Goal: Task Accomplishment & Management: Manage account settings

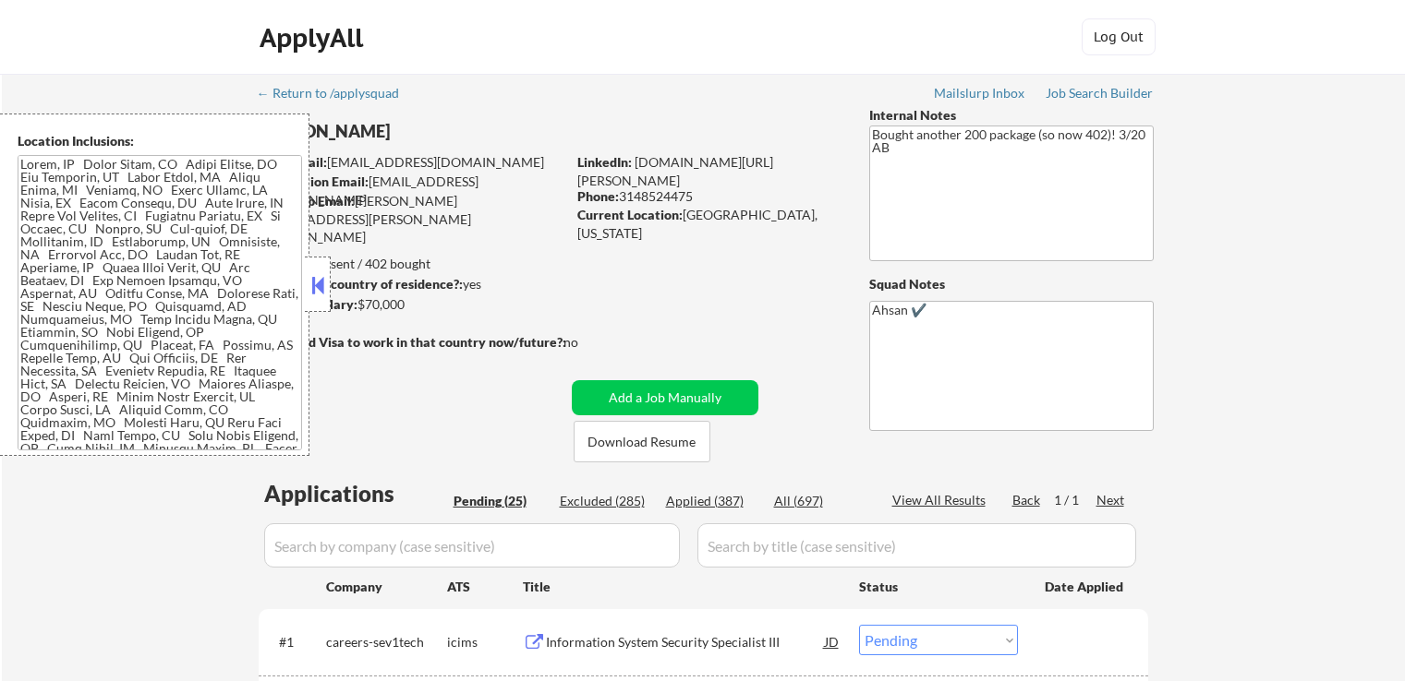
select select ""pending""
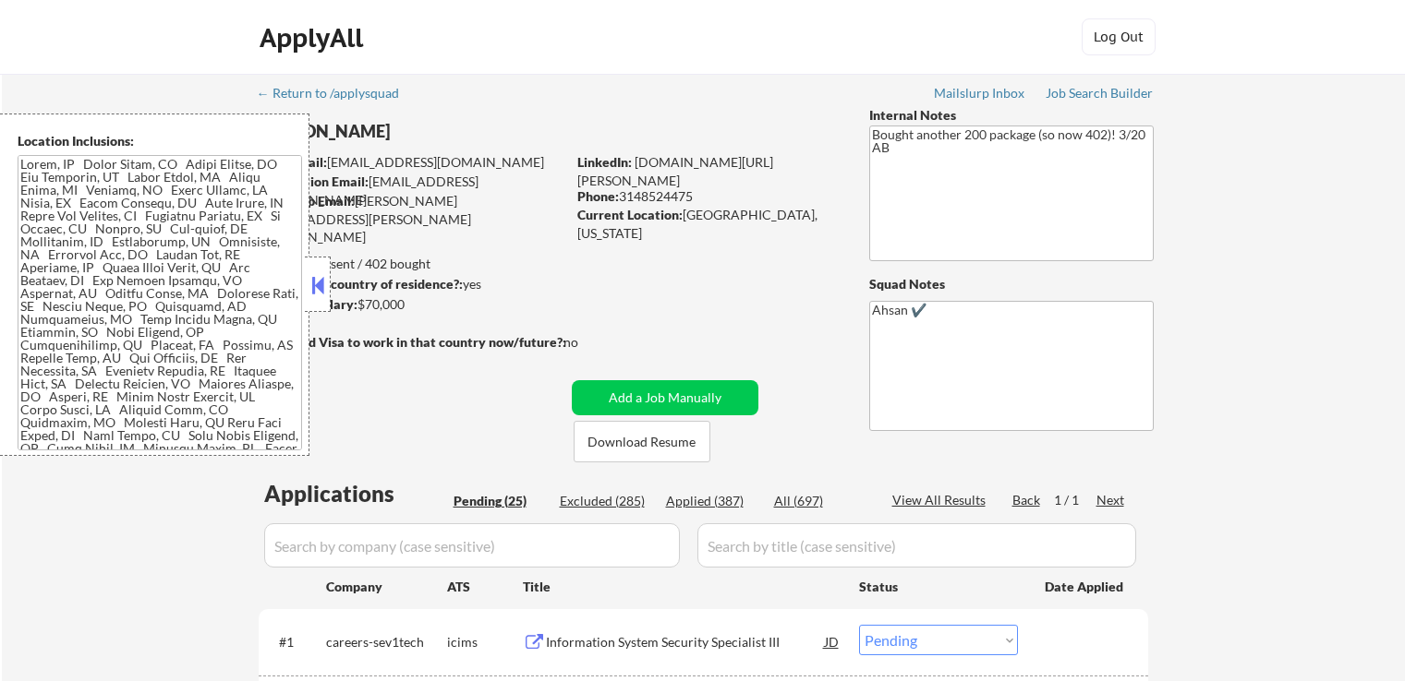
select select ""pending""
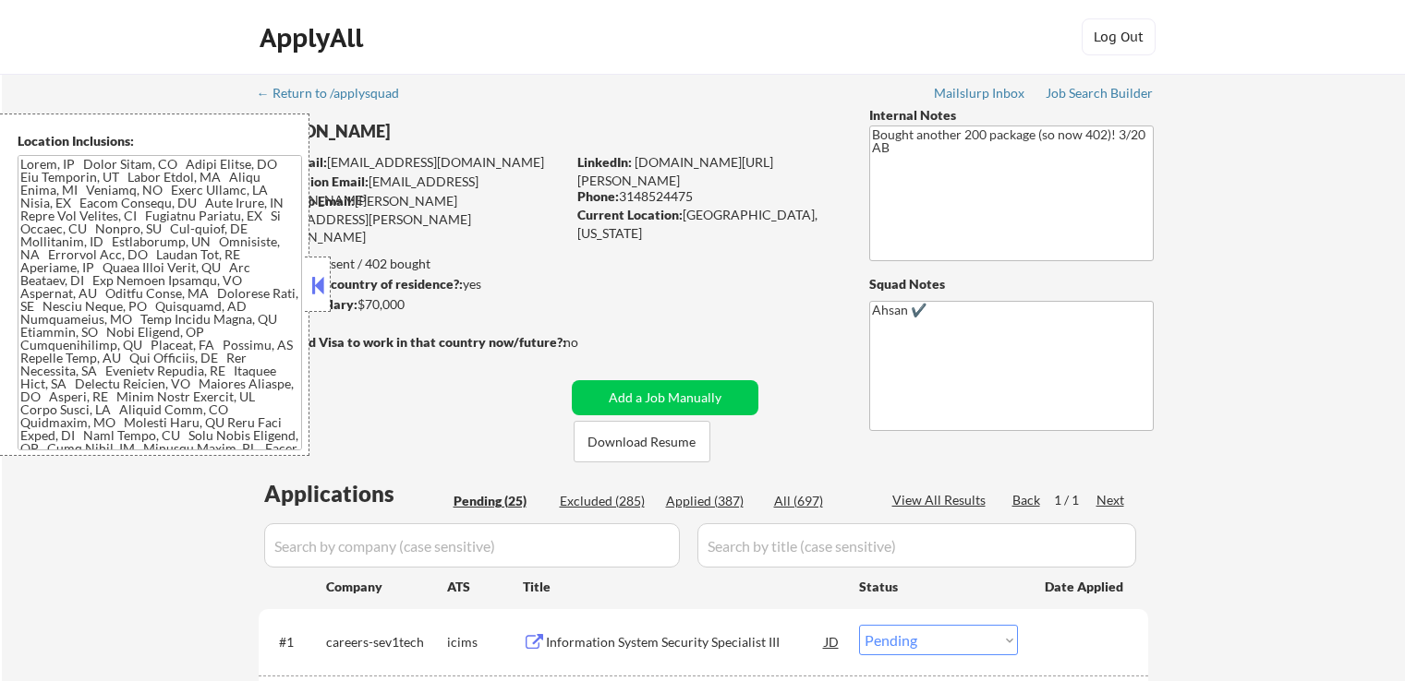
select select ""pending""
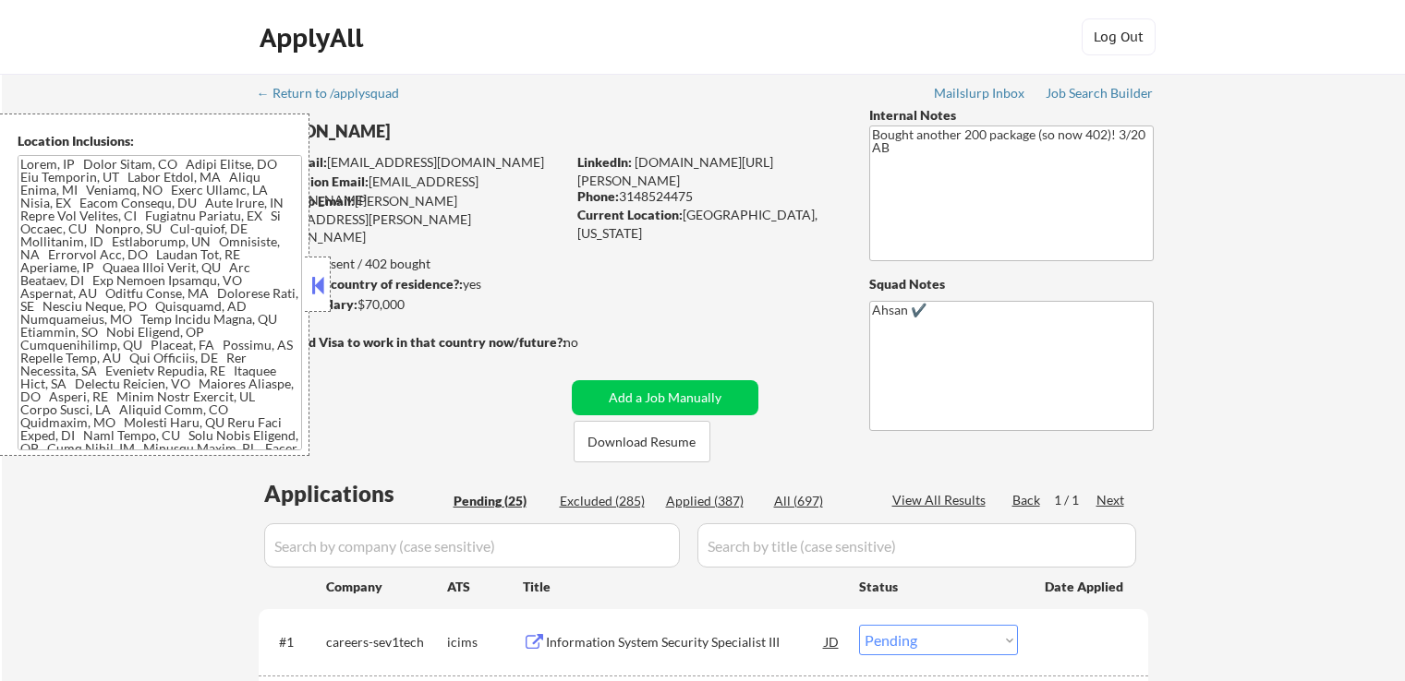
select select ""pending""
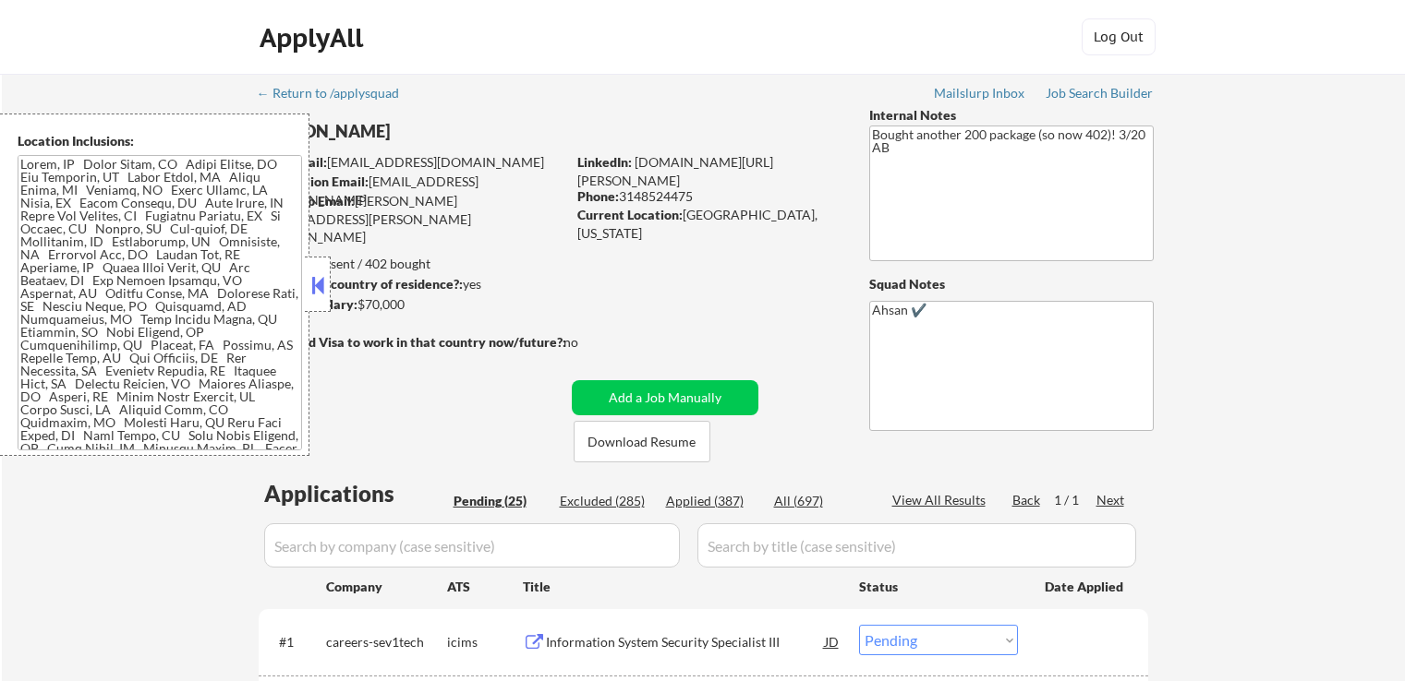
select select ""pending""
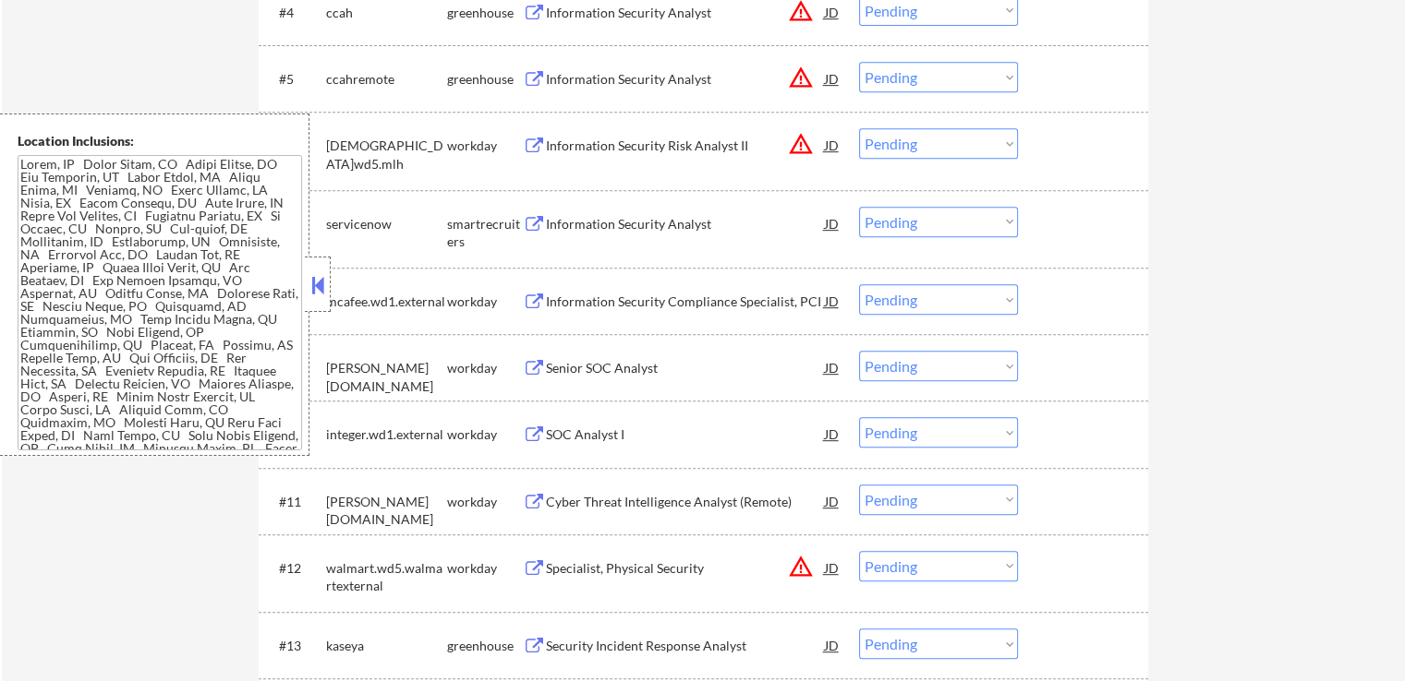
scroll to position [831, 0]
click at [321, 269] on div at bounding box center [318, 284] width 26 height 55
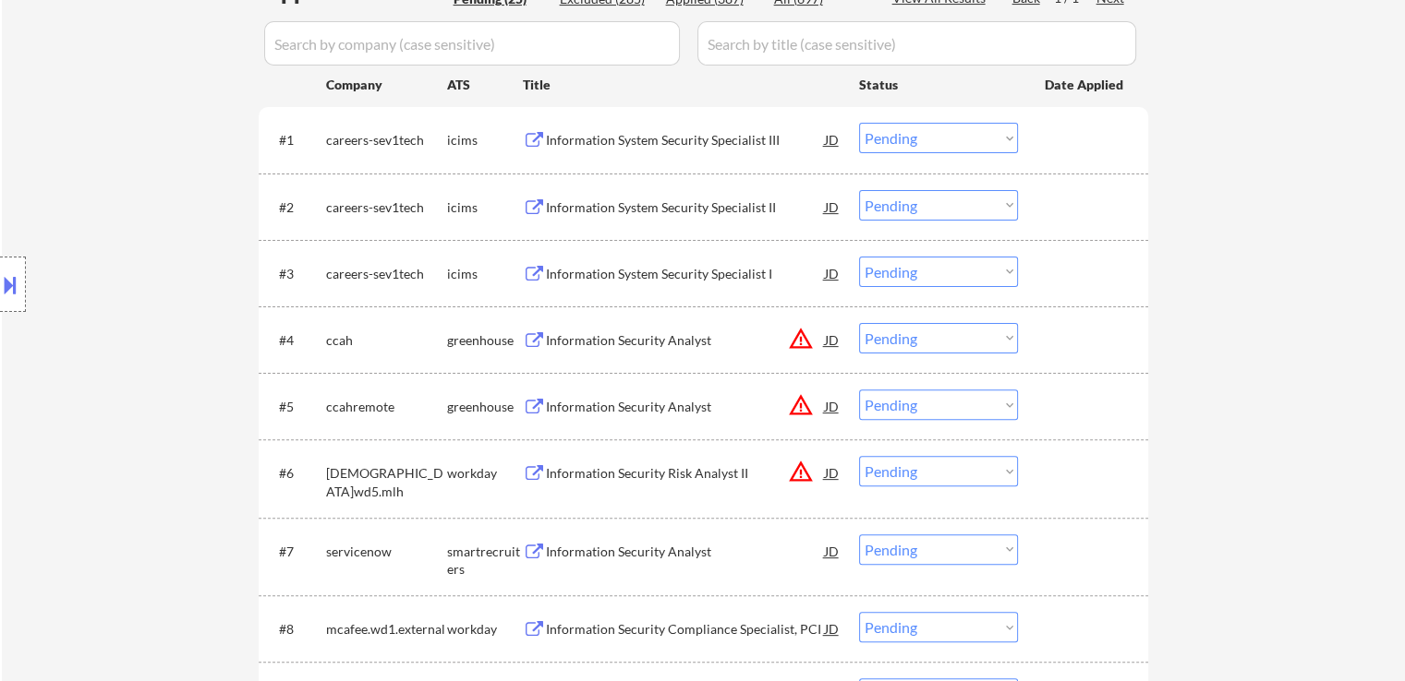
scroll to position [739, 0]
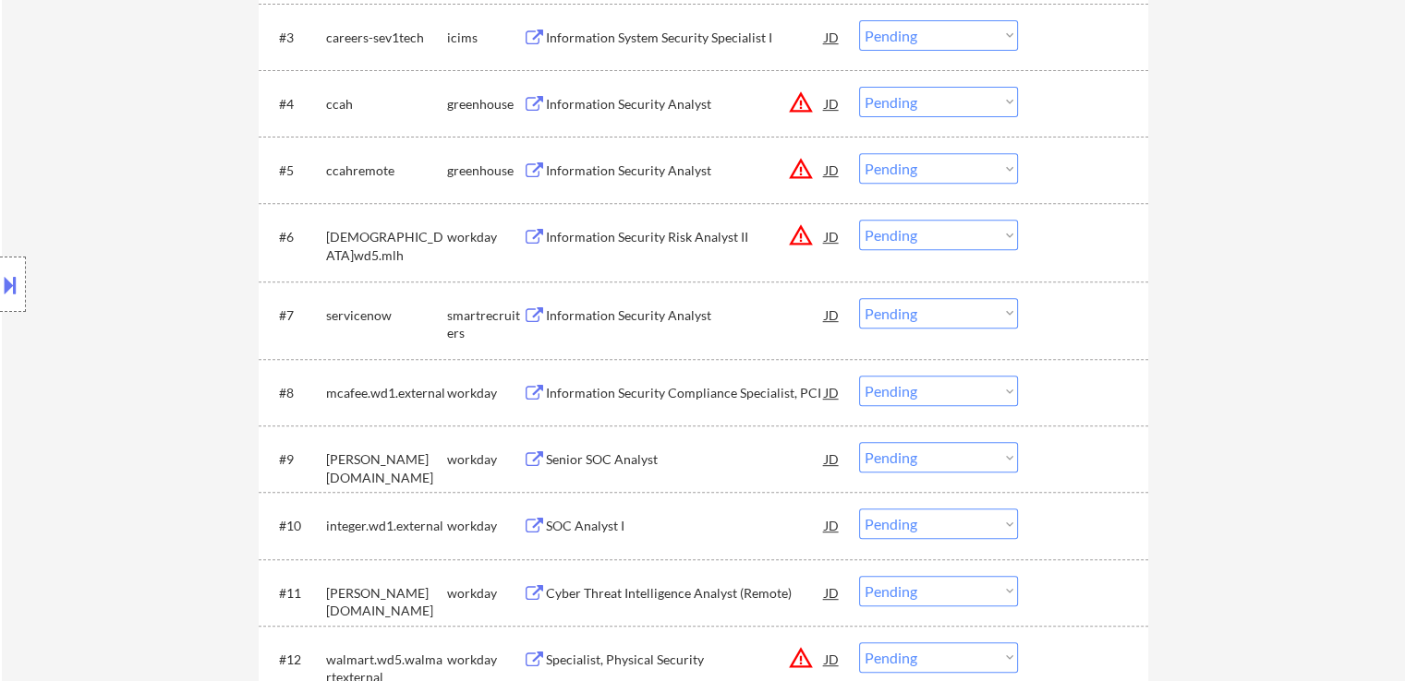
click at [544, 317] on button at bounding box center [534, 317] width 23 height 18
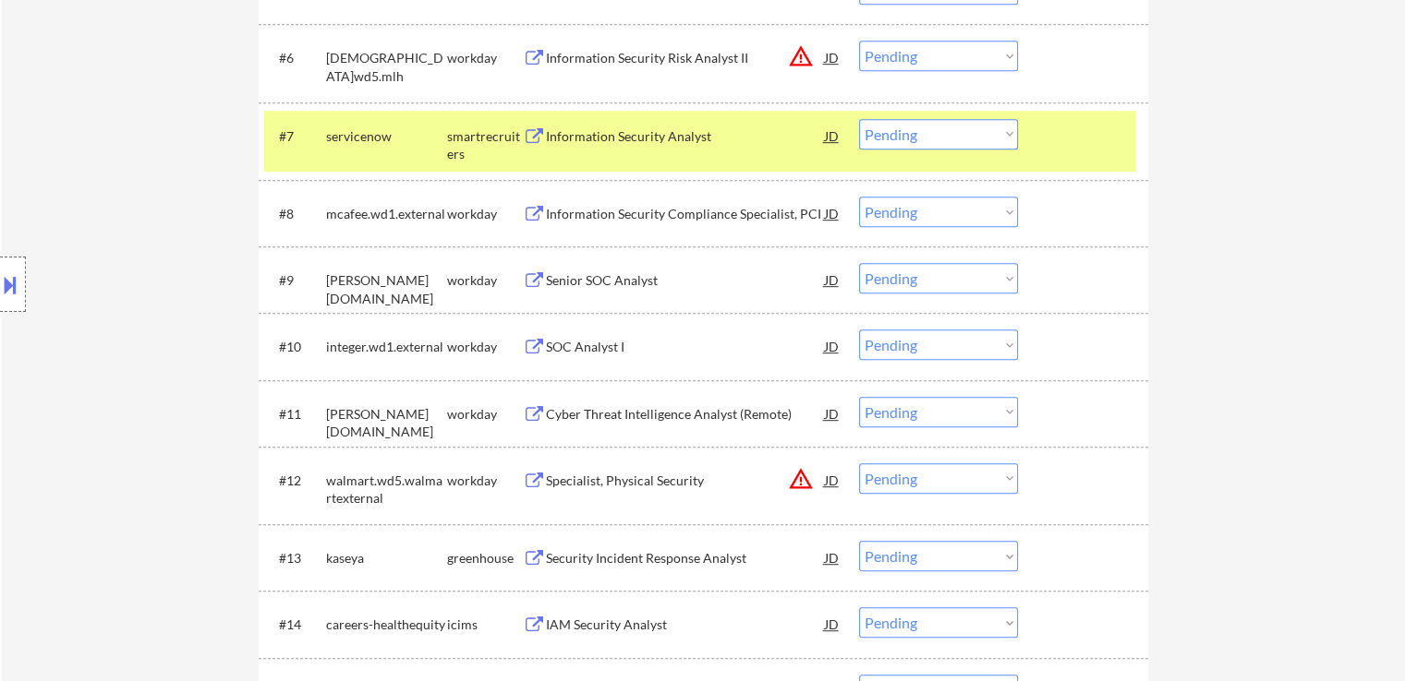
scroll to position [1016, 0]
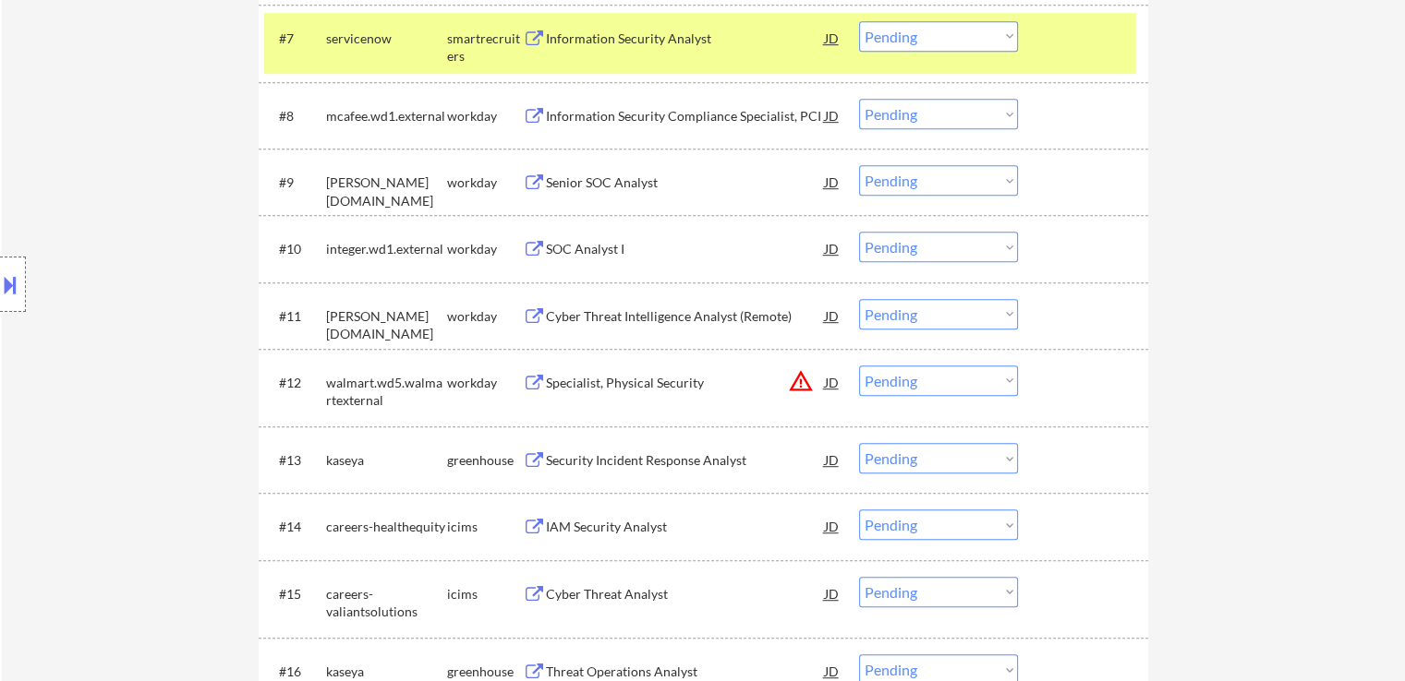
click at [546, 464] on div "Security Incident Response Analyst" at bounding box center [685, 461] width 279 height 18
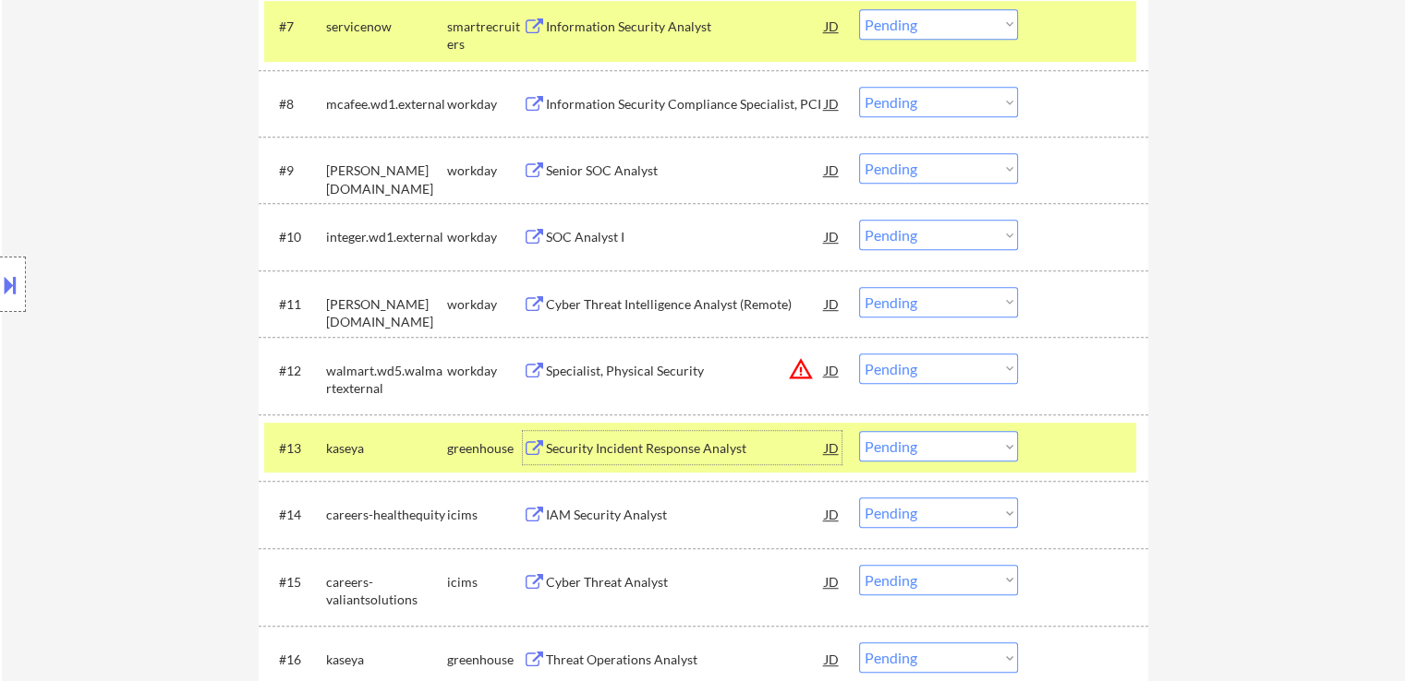
scroll to position [1200, 0]
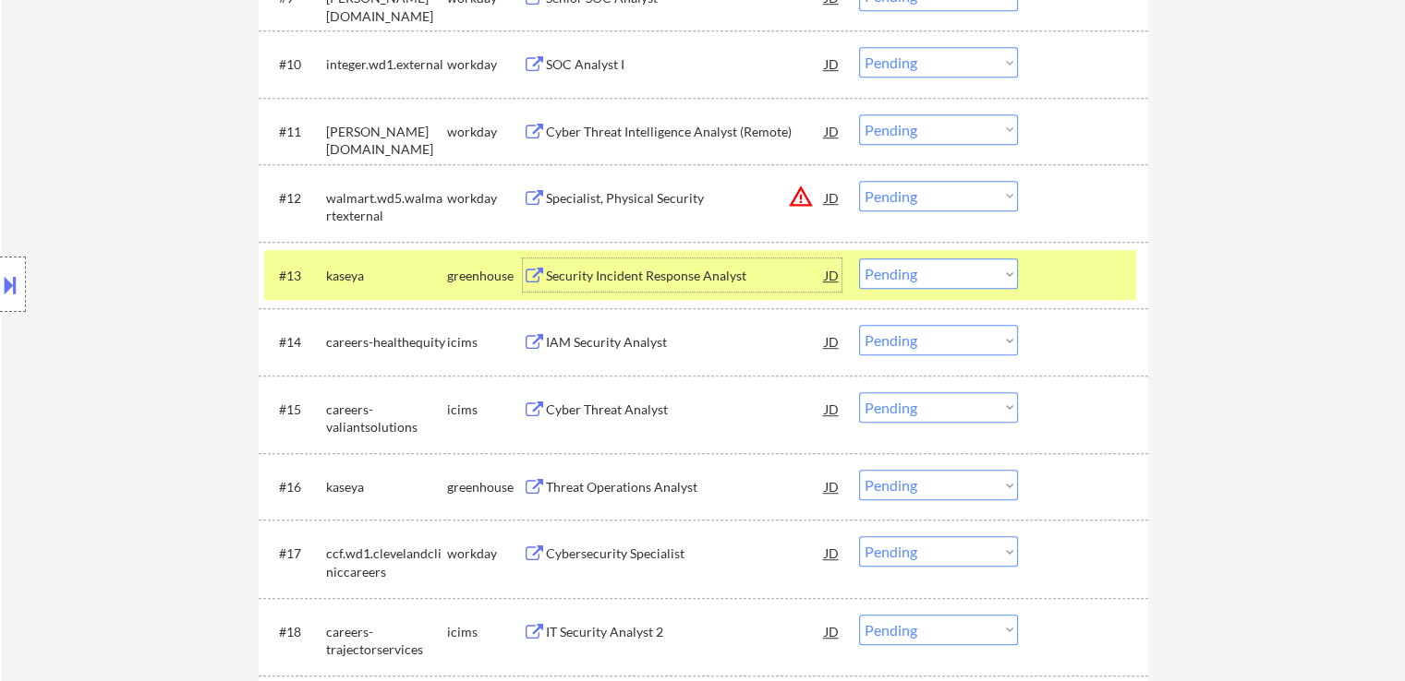
click at [954, 271] on select "Choose an option... Pending Applied Excluded (Questions) Excluded (Expired) Exc…" at bounding box center [938, 274] width 159 height 30
click at [859, 259] on select "Choose an option... Pending Applied Excluded (Questions) Excluded (Expired) Exc…" at bounding box center [938, 274] width 159 height 30
select select ""pending""
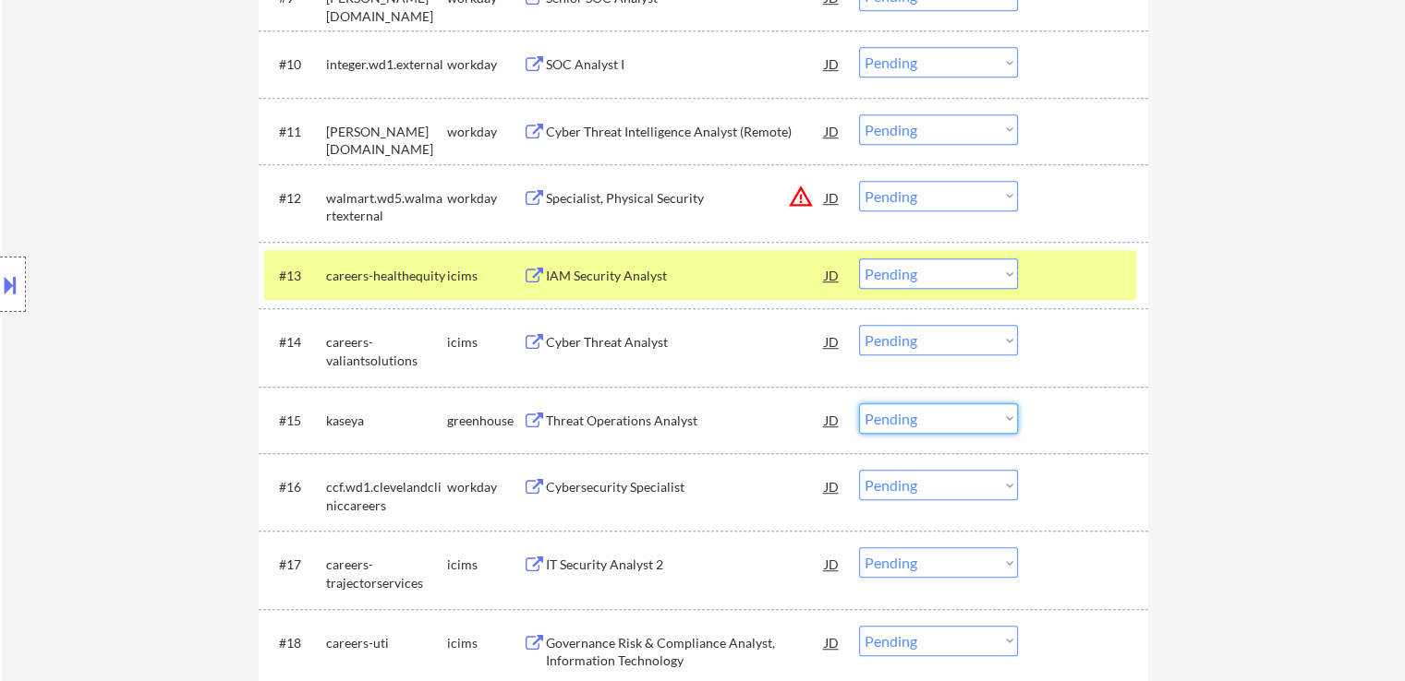
click at [942, 422] on select "Choose an option... Pending Applied Excluded (Questions) Excluded (Expired) Exc…" at bounding box center [938, 419] width 159 height 30
click at [859, 404] on select "Choose an option... Pending Applied Excluded (Questions) Excluded (Expired) Exc…" at bounding box center [938, 419] width 159 height 30
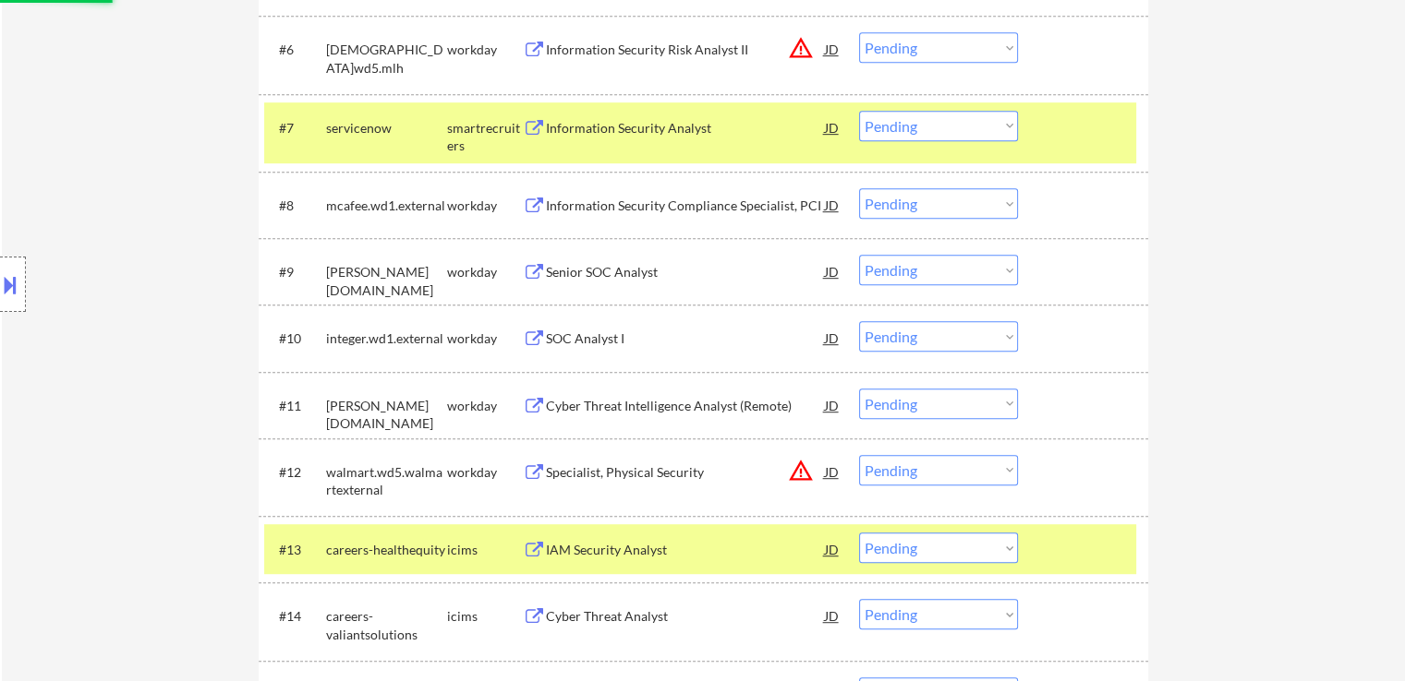
scroll to position [831, 0]
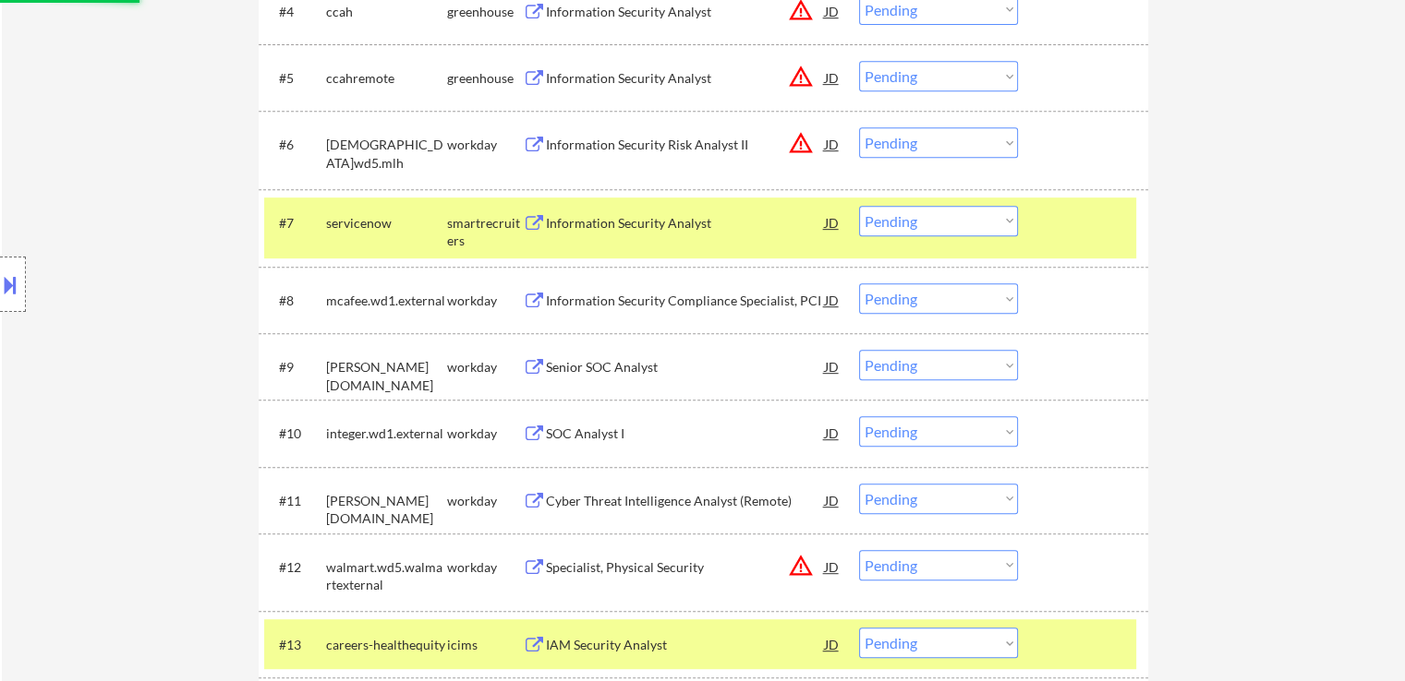
click at [573, 217] on div "Information Security Analyst" at bounding box center [685, 223] width 279 height 18
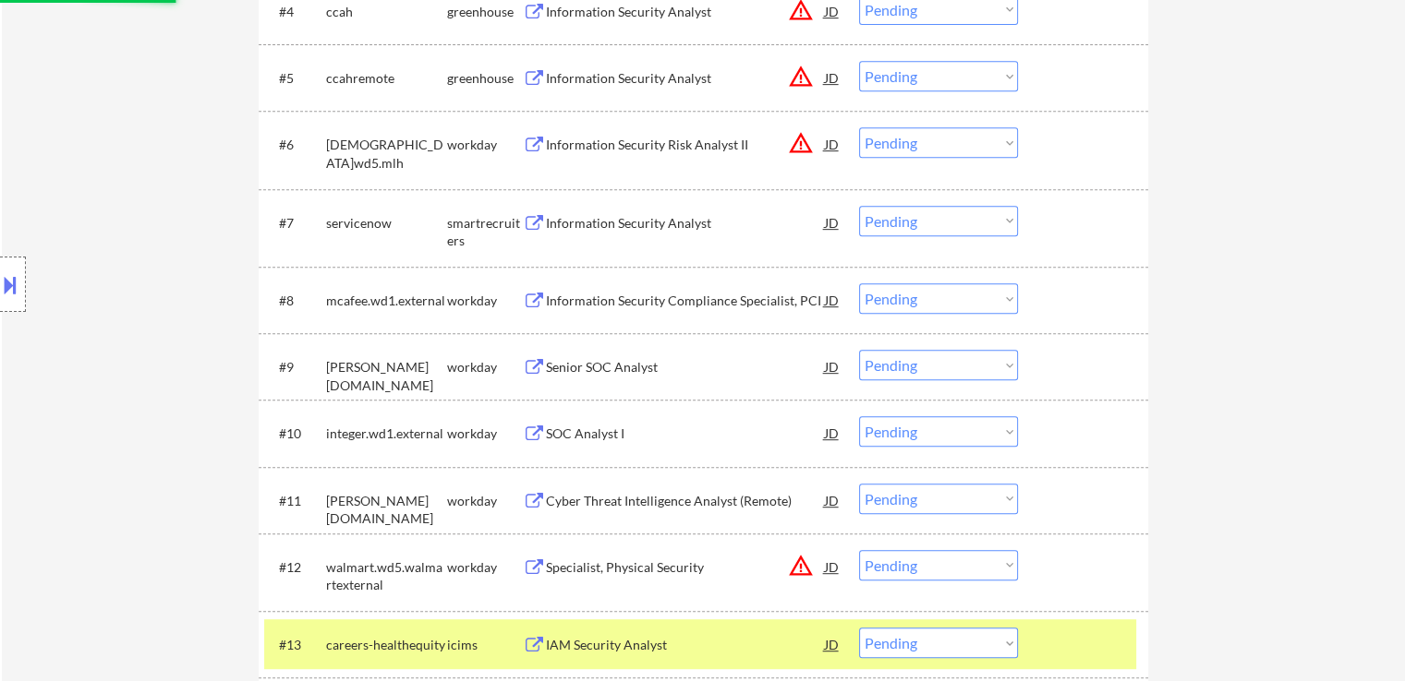
select select ""pending""
click at [900, 225] on select "Choose an option... Pending Applied Excluded (Questions) Excluded (Expired) Exc…" at bounding box center [938, 221] width 159 height 30
click at [859, 206] on select "Choose an option... Pending Applied Excluded (Questions) Excluded (Expired) Exc…" at bounding box center [938, 221] width 159 height 30
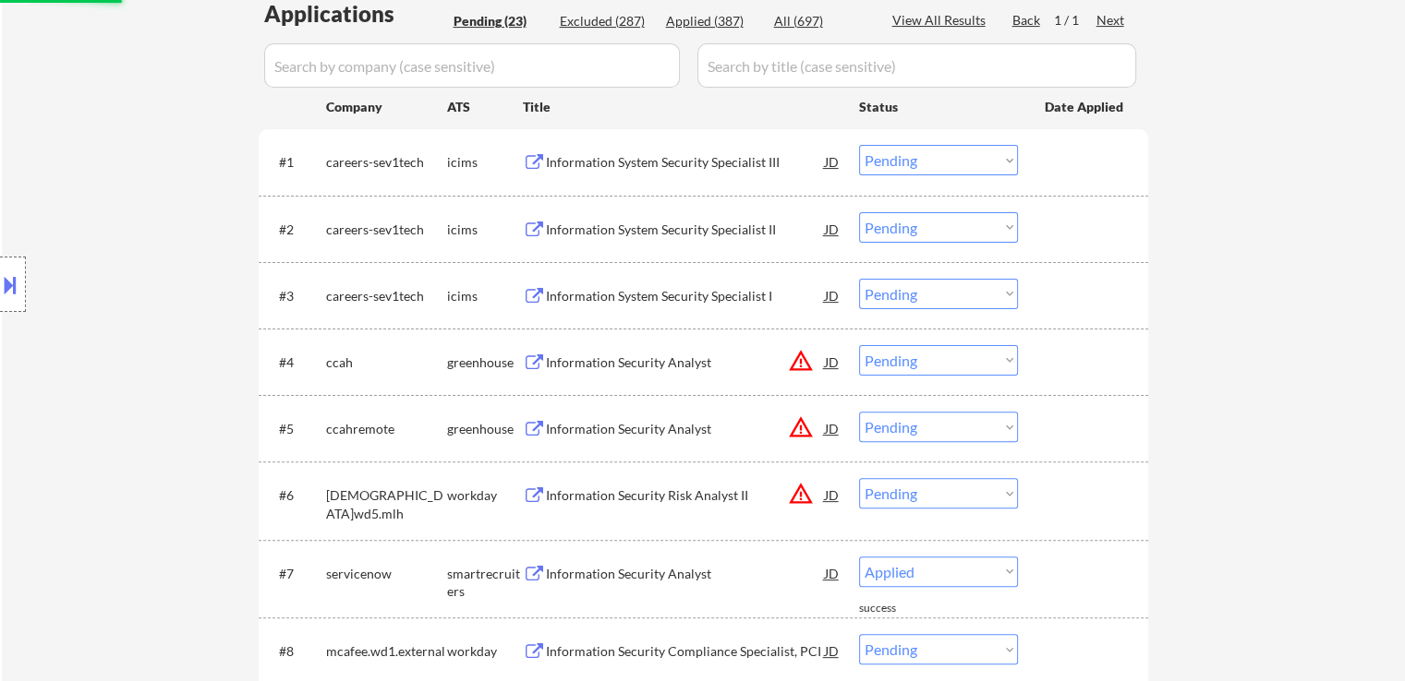
select select ""pending""
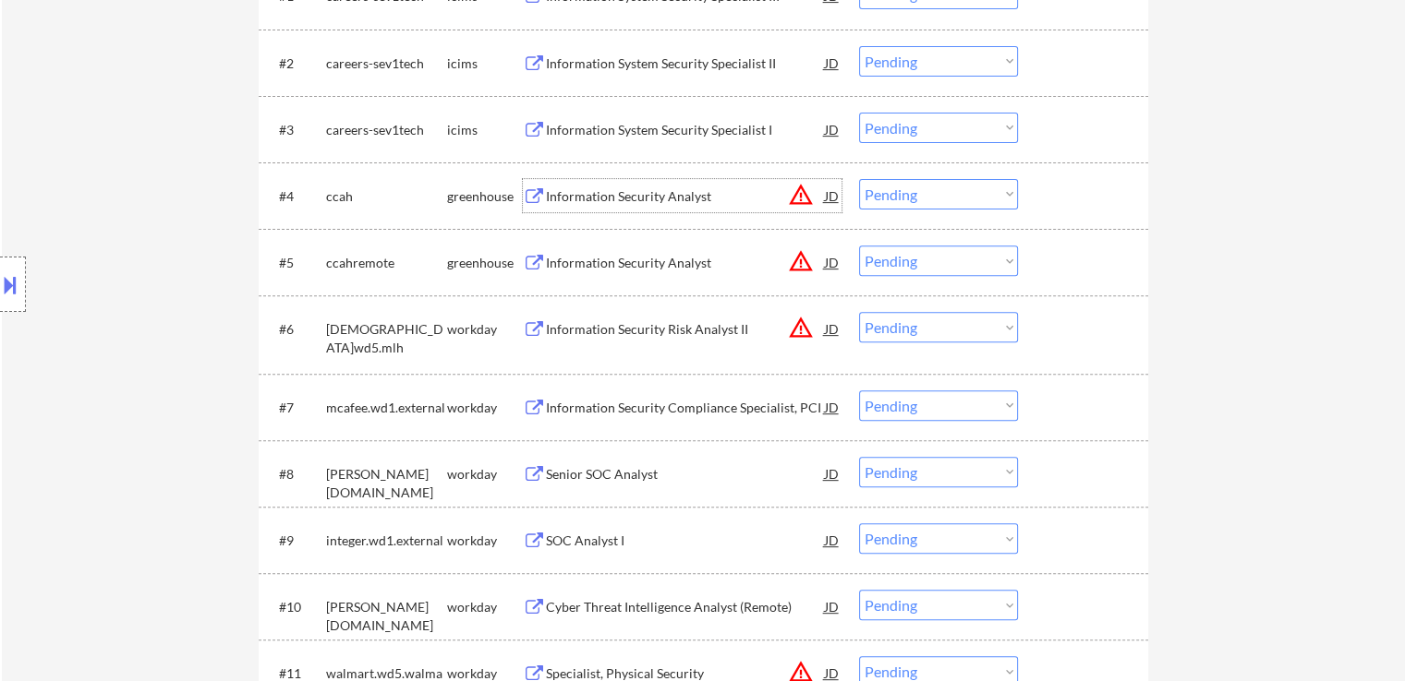
click at [555, 199] on div "Information Security Analyst" at bounding box center [685, 196] width 279 height 18
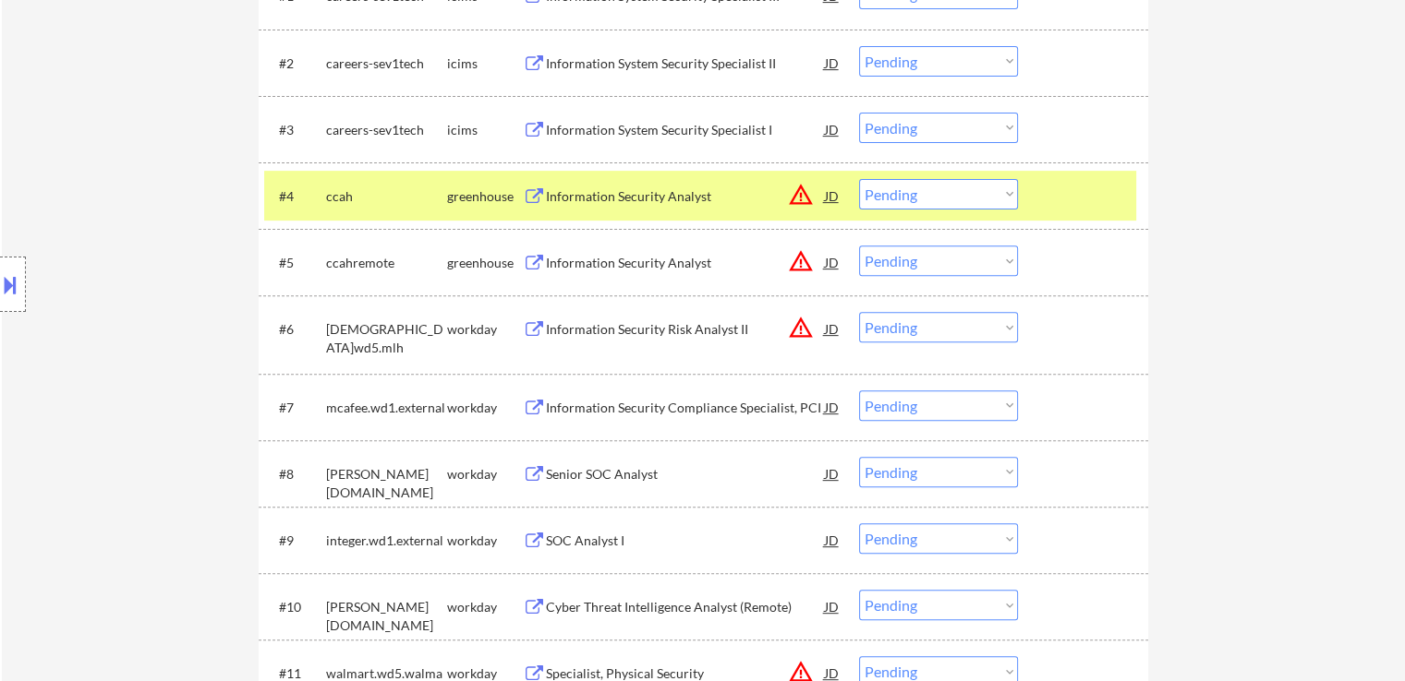
click at [564, 264] on div "Information Security Analyst" at bounding box center [685, 263] width 279 height 18
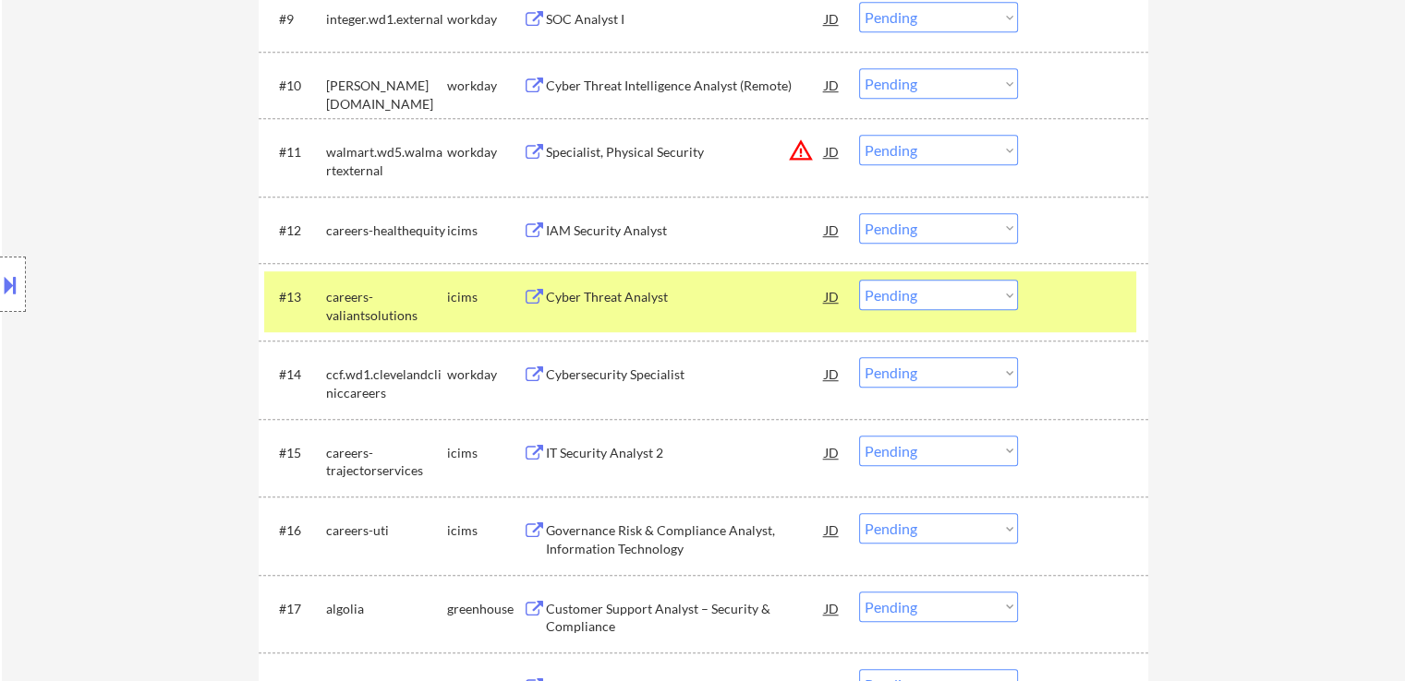
scroll to position [1200, 0]
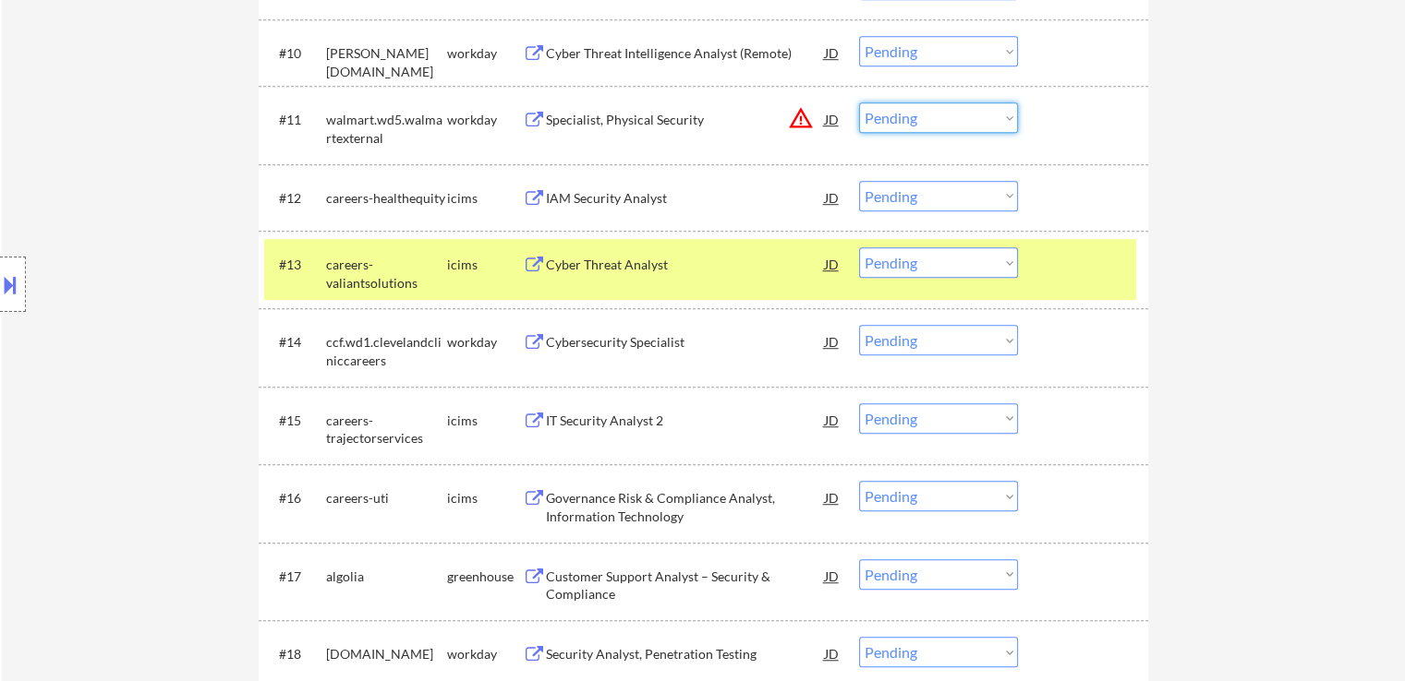
click at [907, 127] on select "Choose an option... Pending Applied Excluded (Questions) Excluded (Expired) Exc…" at bounding box center [938, 118] width 159 height 30
click at [859, 103] on select "Choose an option... Pending Applied Excluded (Questions) Excluded (Expired) Exc…" at bounding box center [938, 118] width 159 height 30
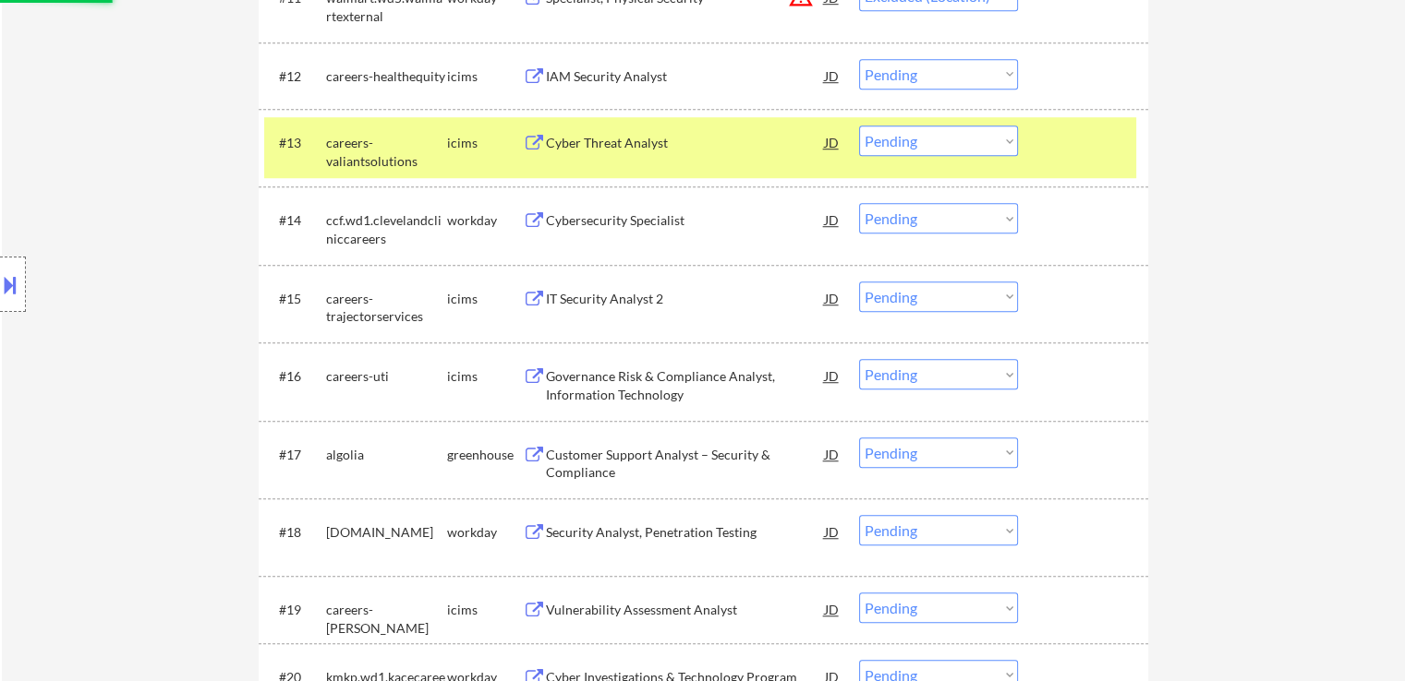
scroll to position [1477, 0]
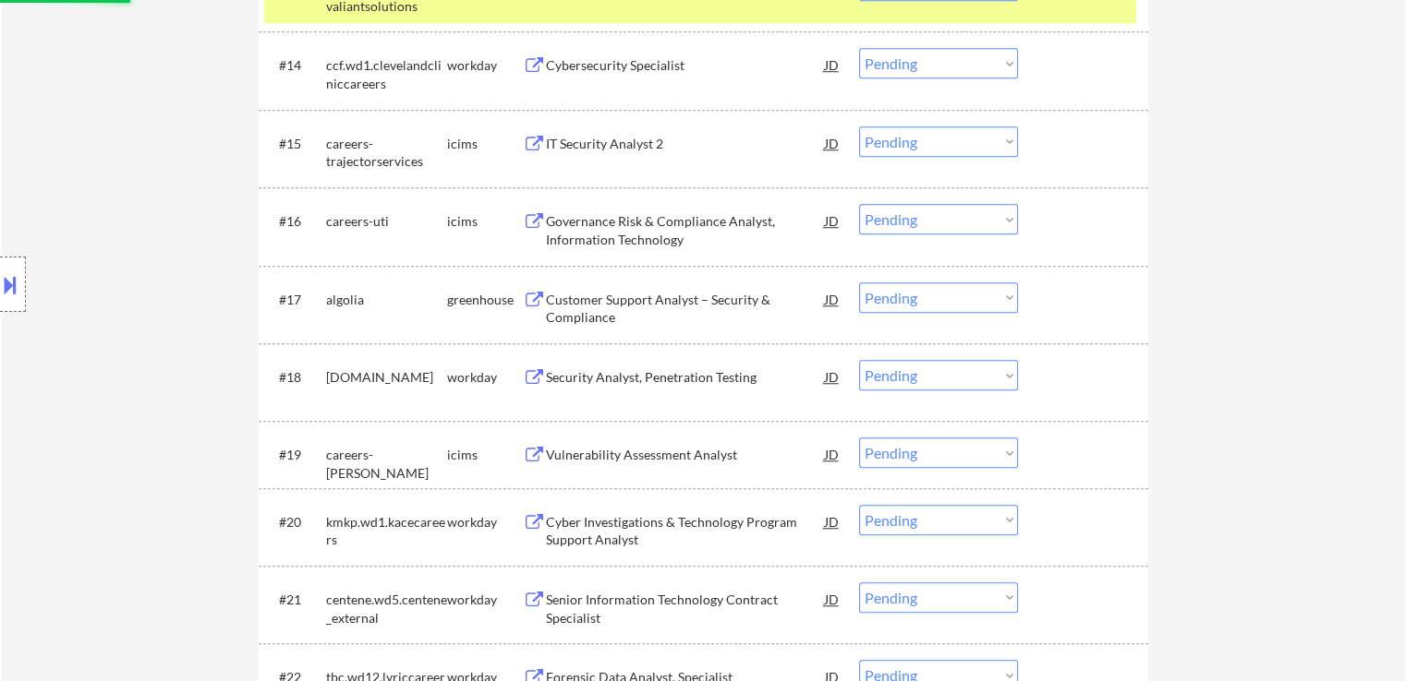
click at [565, 303] on div "Customer Support Analyst – Security & Compliance" at bounding box center [685, 309] width 279 height 36
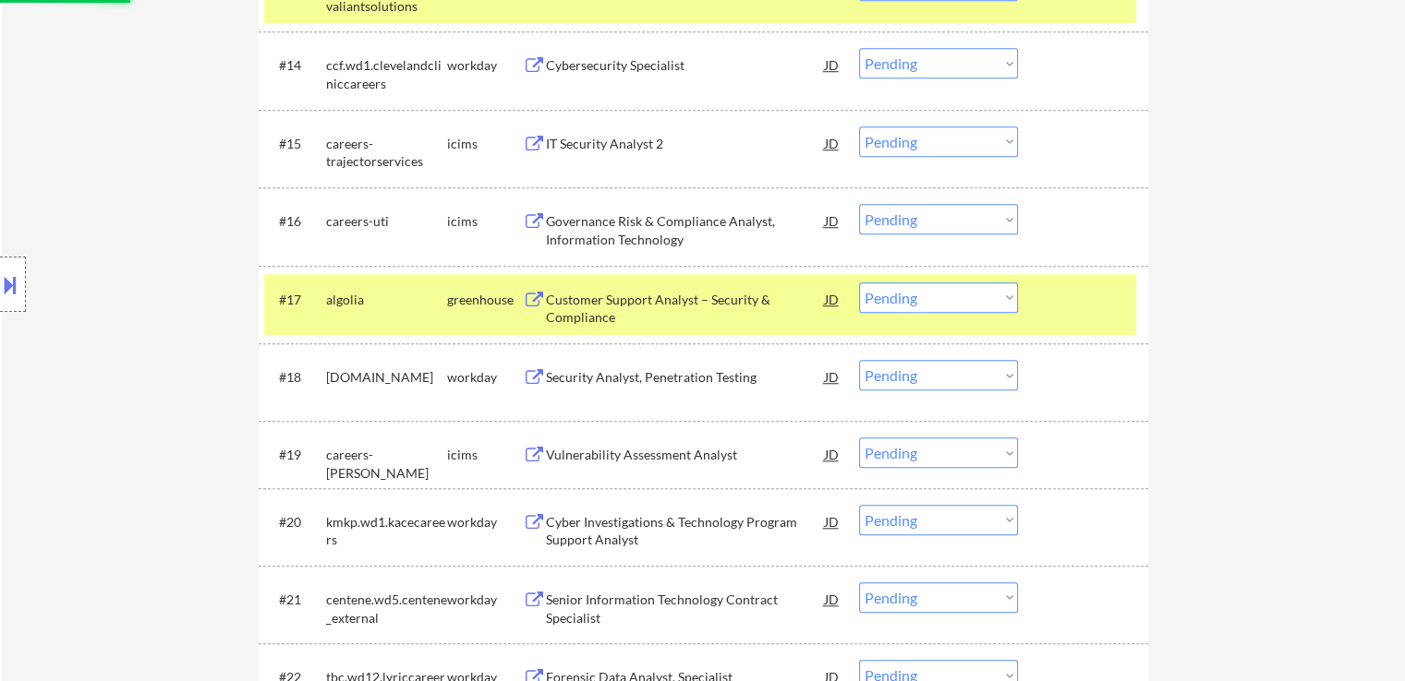
select select ""pending""
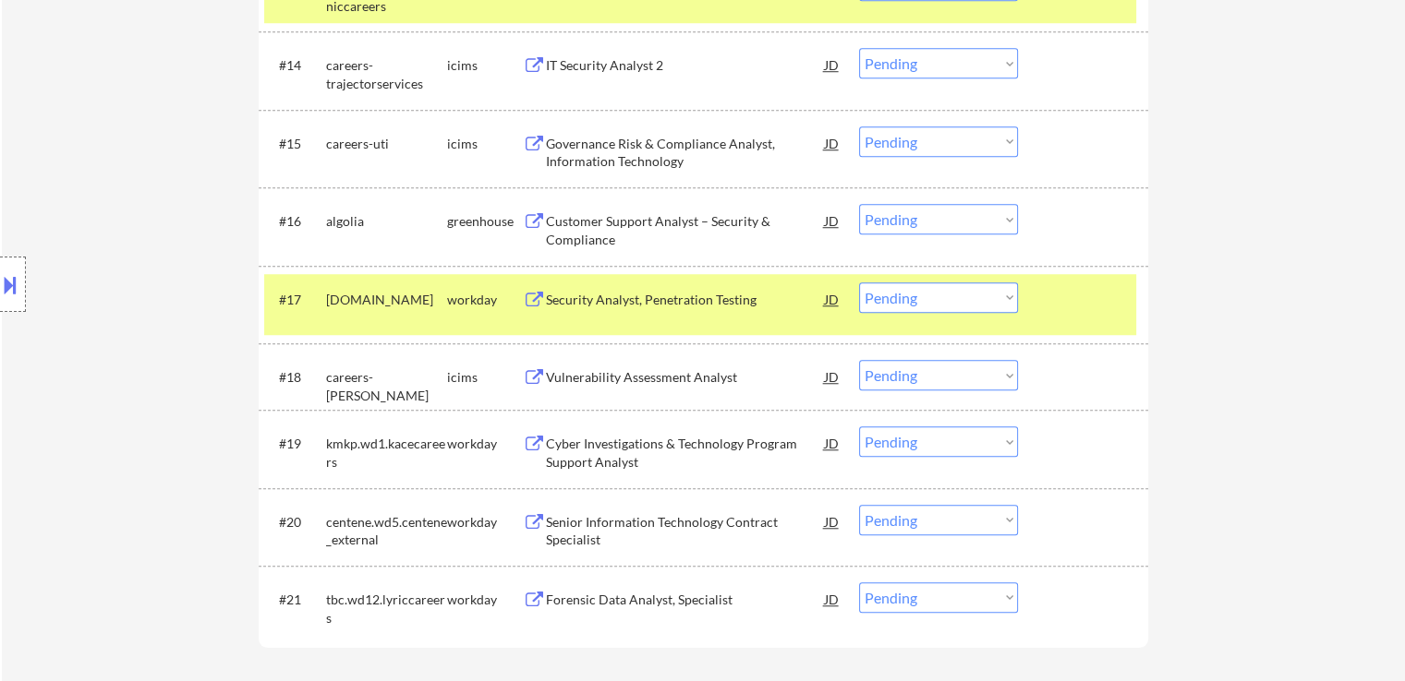
click at [1, 292] on button at bounding box center [10, 285] width 20 height 30
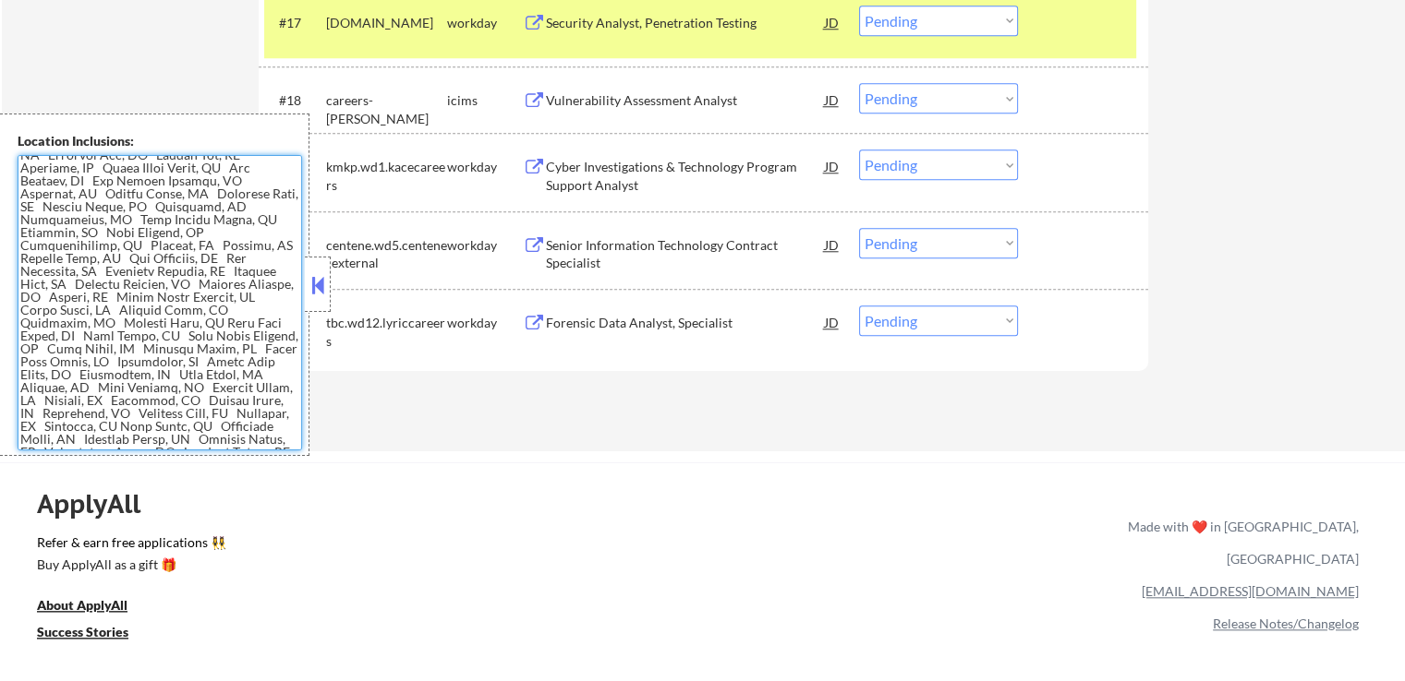
scroll to position [0, 0]
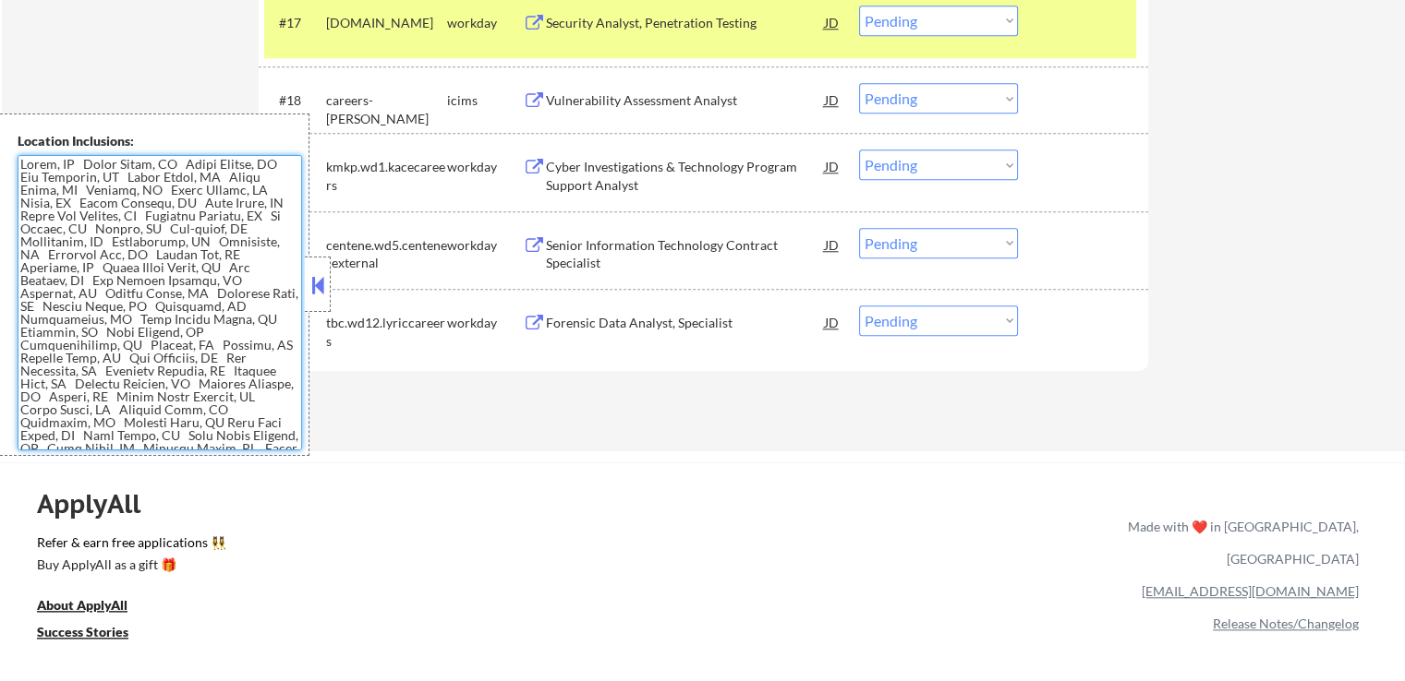
drag, startPoint x: 164, startPoint y: 443, endPoint x: 36, endPoint y: 129, distance: 339.2
click at [36, 129] on div "Location Inclusions:" at bounding box center [154, 285] width 309 height 343
click at [124, 215] on textarea at bounding box center [160, 302] width 284 height 295
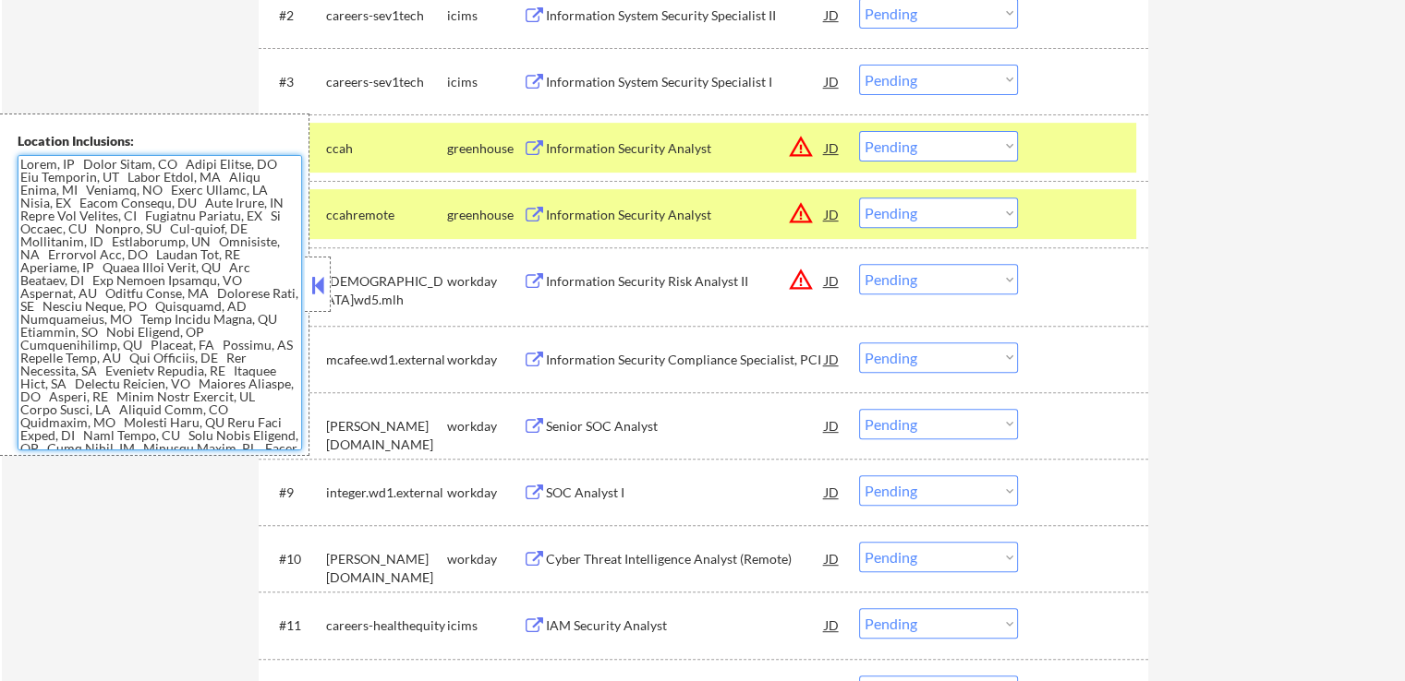
scroll to position [646, 0]
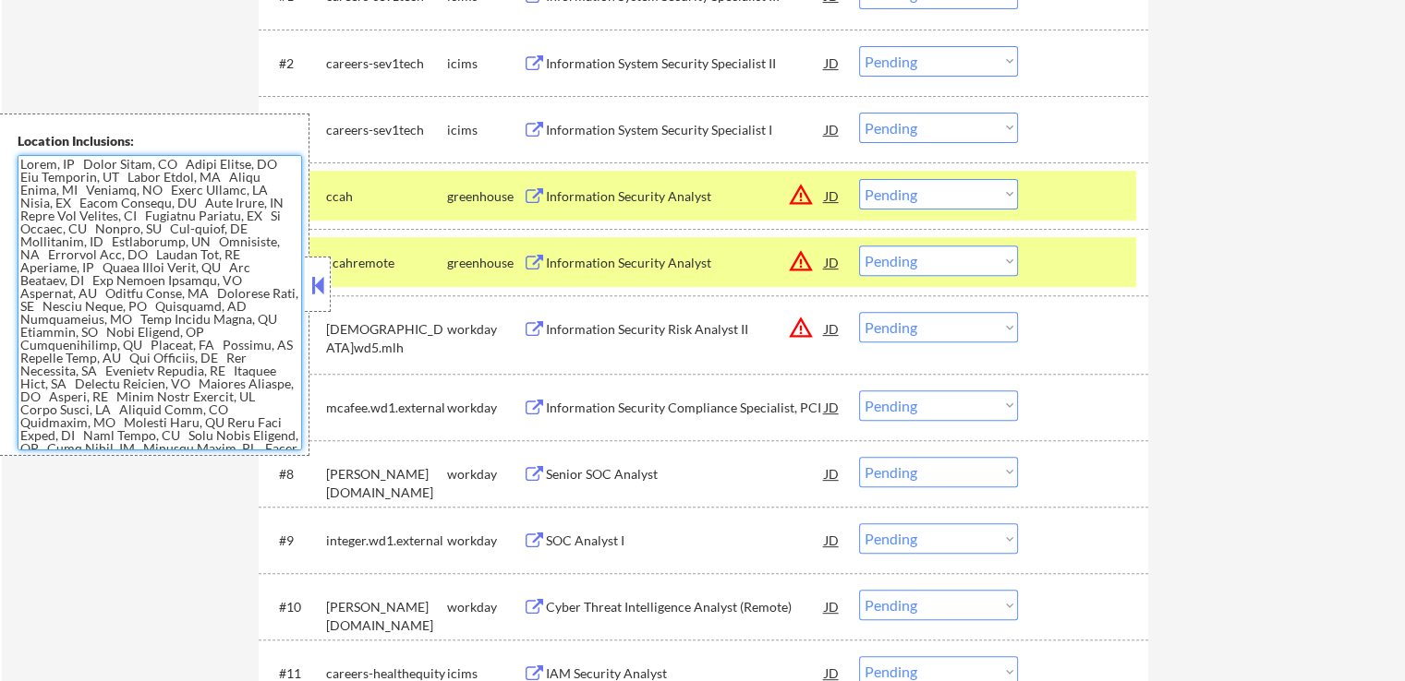
click at [946, 275] on select "Choose an option... Pending Applied Excluded (Questions) Excluded (Expired) Exc…" at bounding box center [938, 261] width 159 height 30
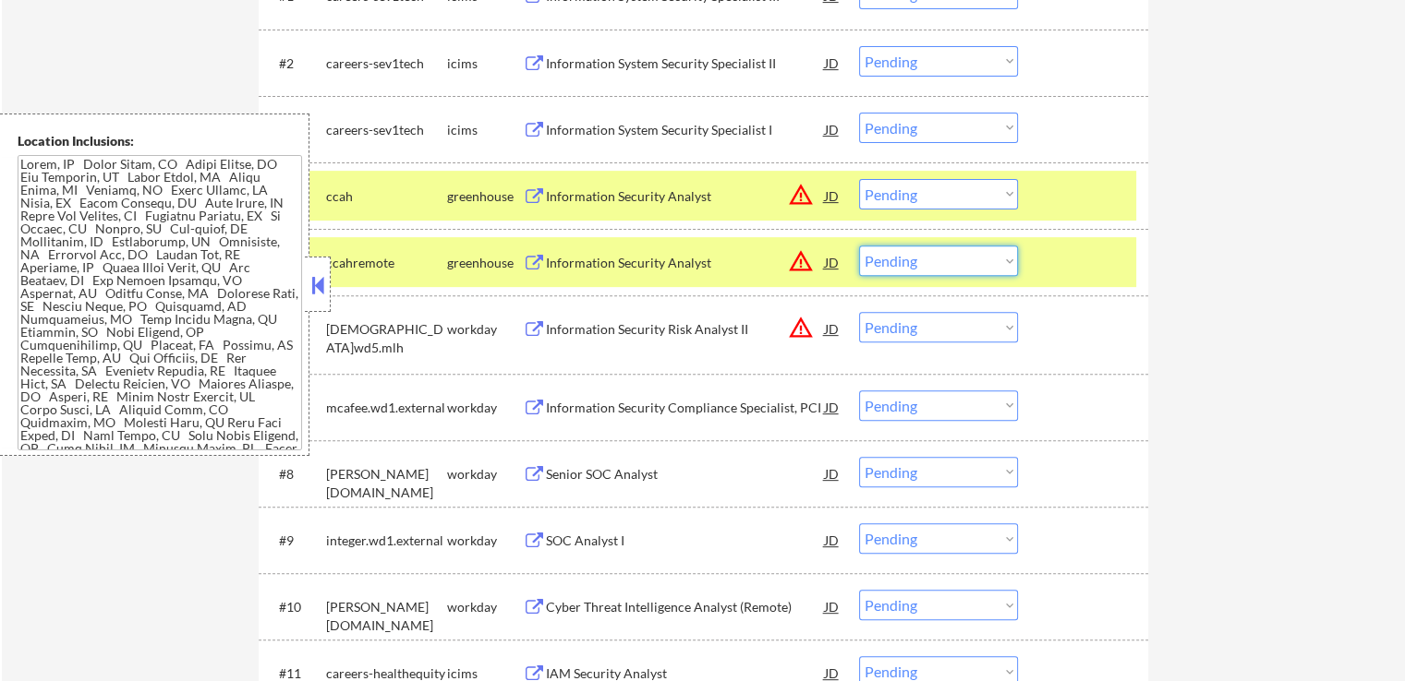
select select ""excluded__location_""
click at [859, 246] on select "Choose an option... Pending Applied Excluded (Questions) Excluded (Expired) Exc…" at bounding box center [938, 261] width 159 height 30
click at [935, 197] on select "Choose an option... Pending Applied Excluded (Questions) Excluded (Expired) Exc…" at bounding box center [938, 194] width 159 height 30
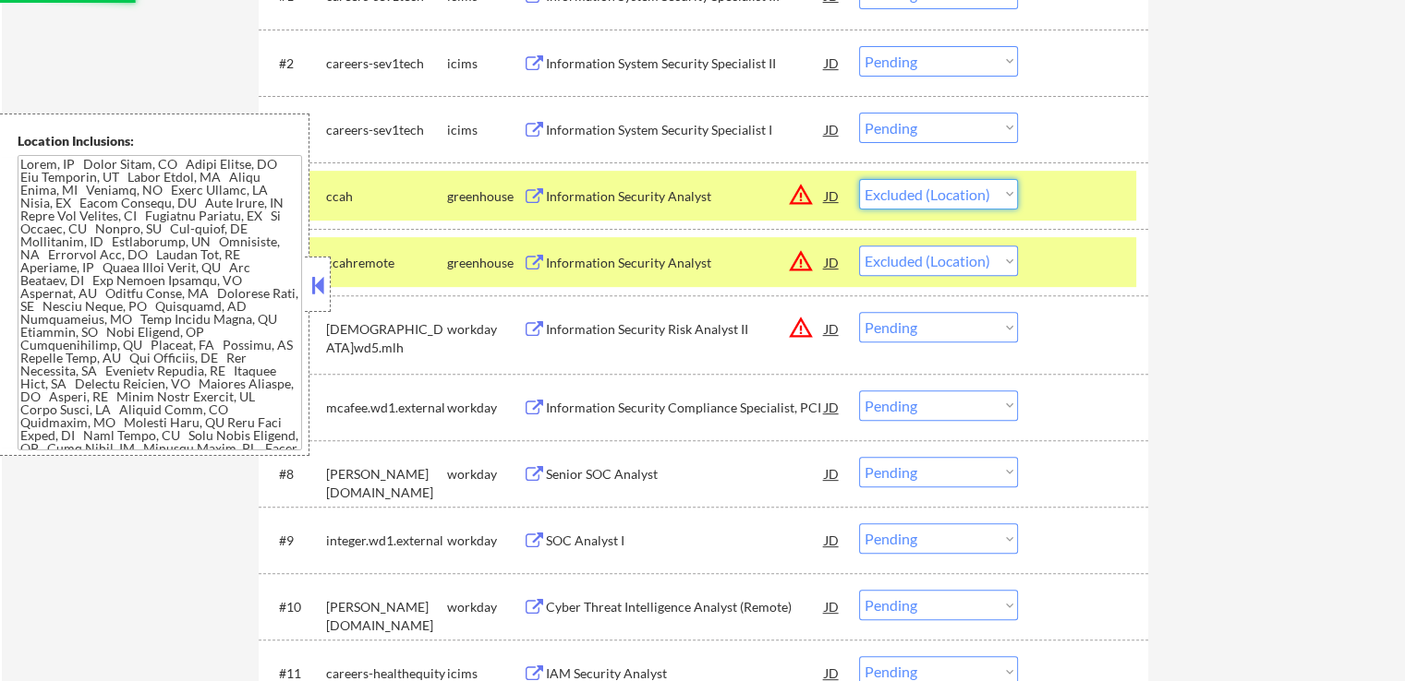
click at [859, 179] on select "Choose an option... Pending Applied Excluded (Questions) Excluded (Expired) Exc…" at bounding box center [938, 194] width 159 height 30
click at [947, 327] on select "Choose an option... Pending Applied Excluded (Questions) Excluded (Expired) Exc…" at bounding box center [938, 327] width 159 height 30
select select ""pending""
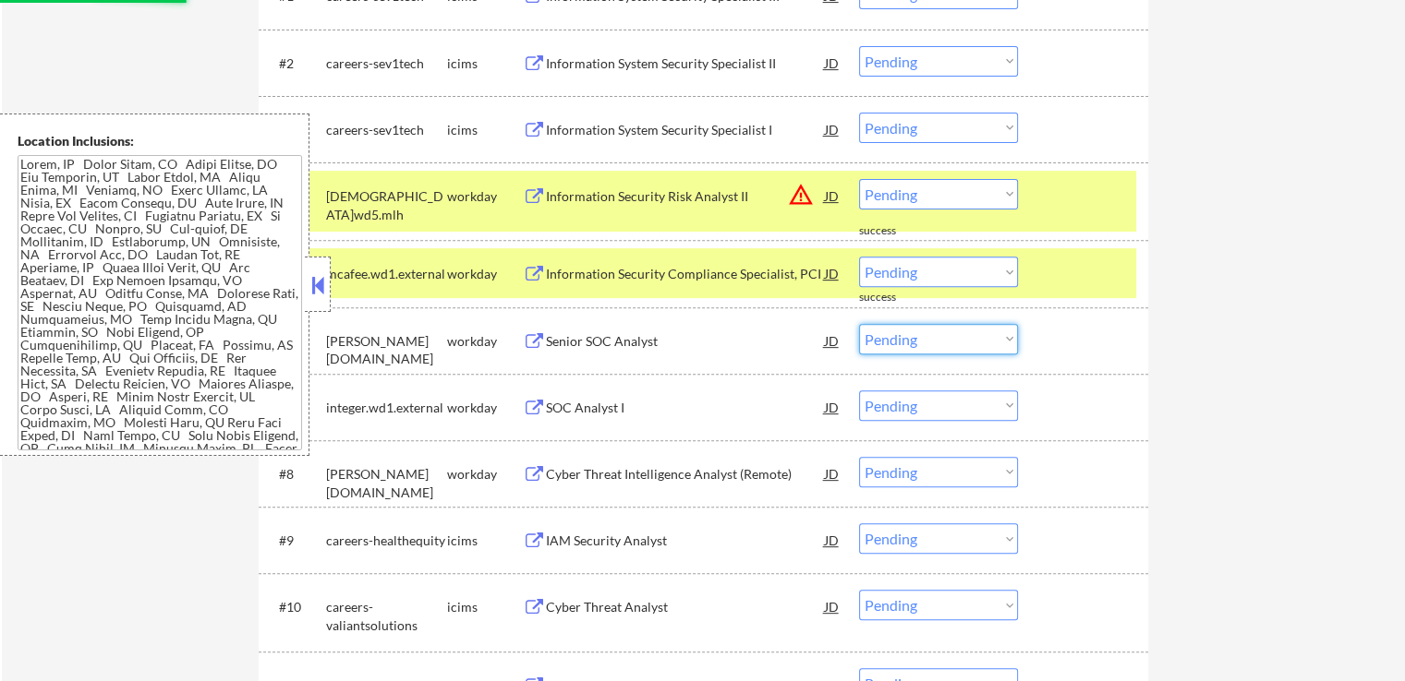
click at [1248, 304] on div "← Return to /applysquad Mailslurp Inbox Job Search Builder [PERSON_NAME] User E…" at bounding box center [703, 426] width 1403 height 1998
click at [950, 194] on select "Choose an option... Pending Applied Excluded (Questions) Excluded (Expired) Exc…" at bounding box center [938, 194] width 159 height 30
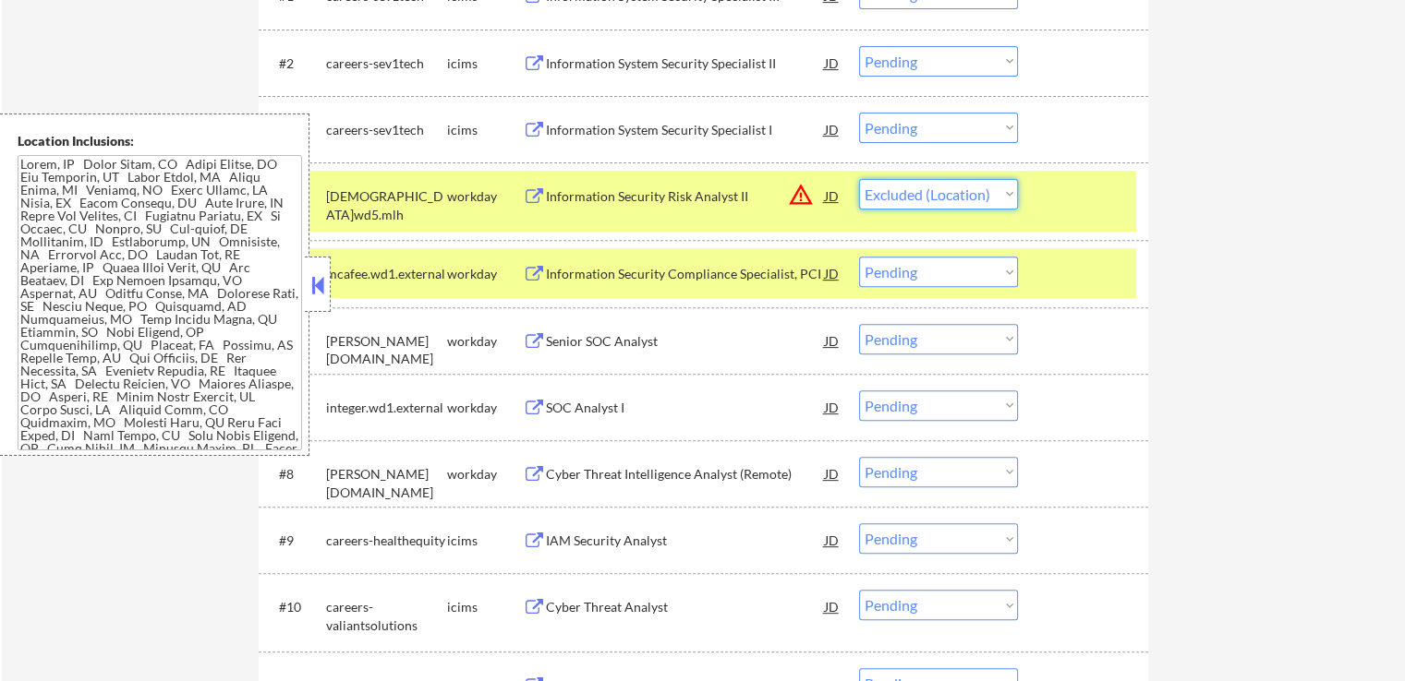
click at [859, 179] on select "Choose an option... Pending Applied Excluded (Questions) Excluded (Expired) Exc…" at bounding box center [938, 194] width 159 height 30
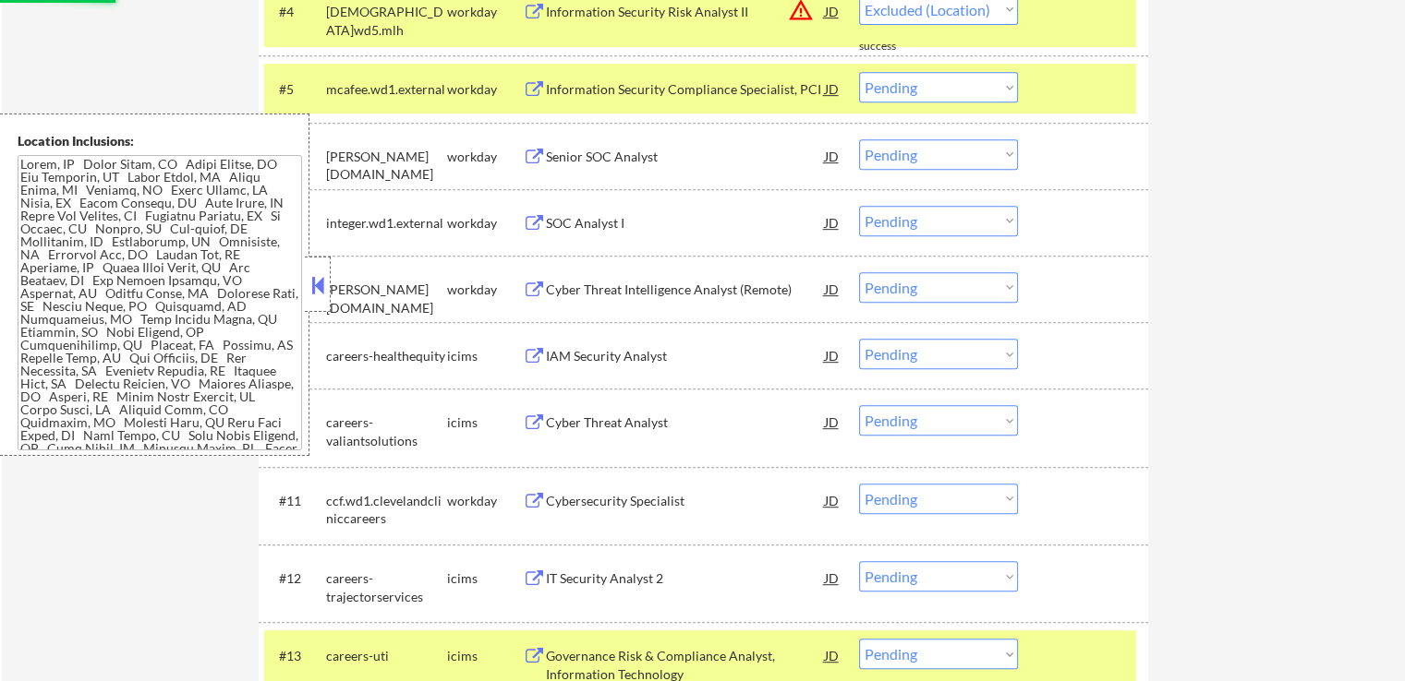
select select ""pending""
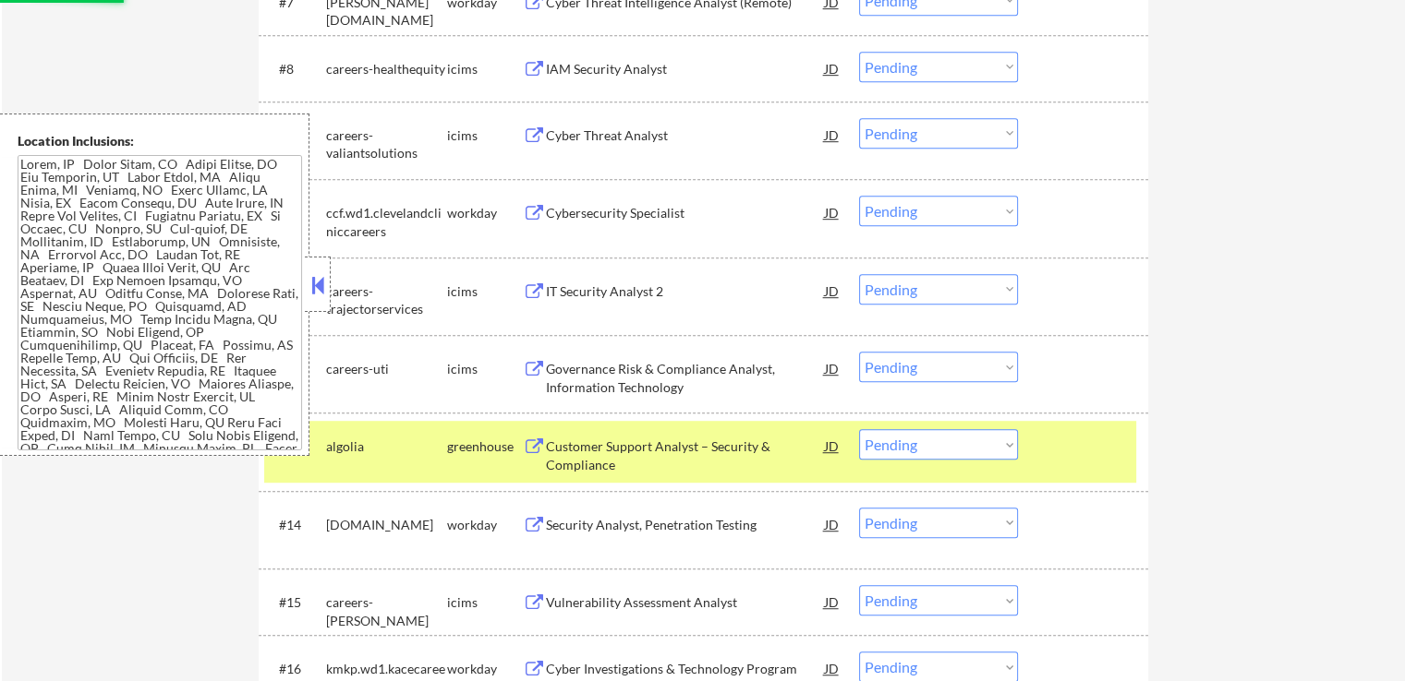
scroll to position [1200, 0]
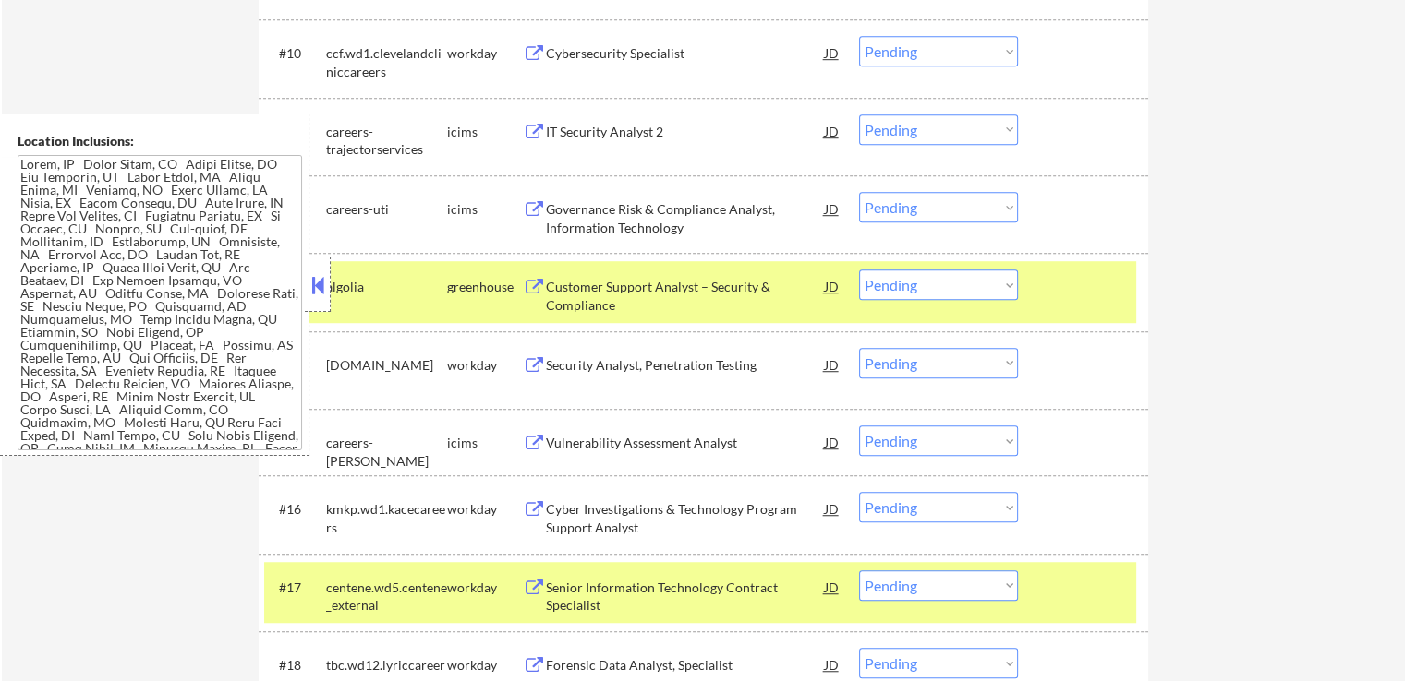
click at [324, 293] on button at bounding box center [318, 285] width 20 height 28
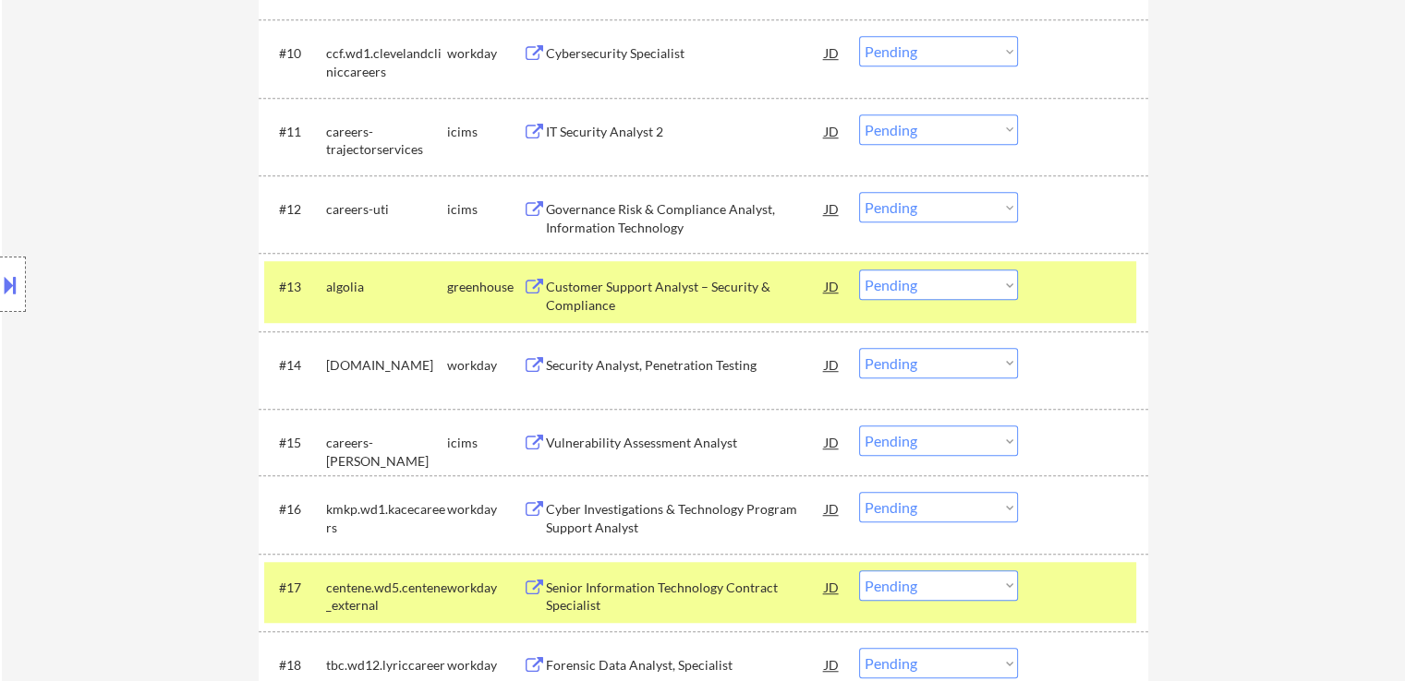
click at [903, 276] on select "Choose an option... Pending Applied Excluded (Questions) Excluded (Expired) Exc…" at bounding box center [938, 285] width 159 height 30
click at [859, 270] on select "Choose an option... Pending Applied Excluded (Questions) Excluded (Expired) Exc…" at bounding box center [938, 285] width 159 height 30
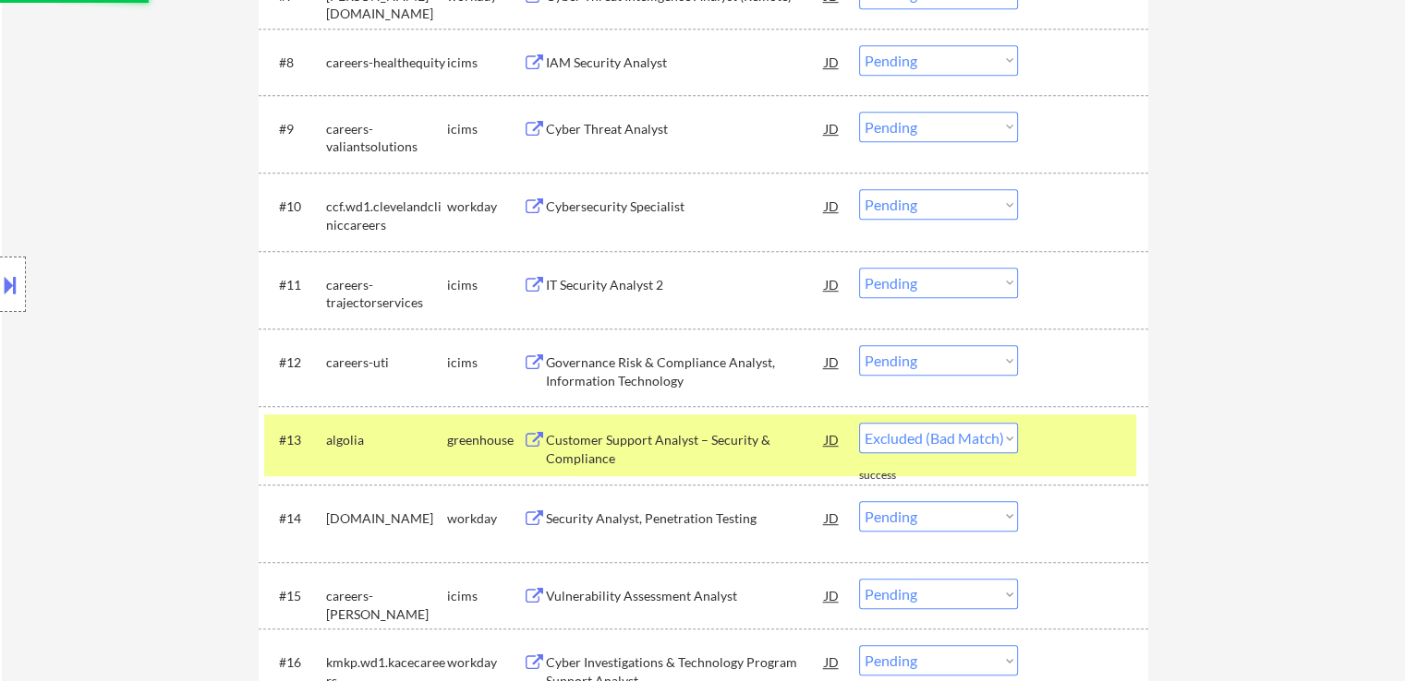
select select ""pending""
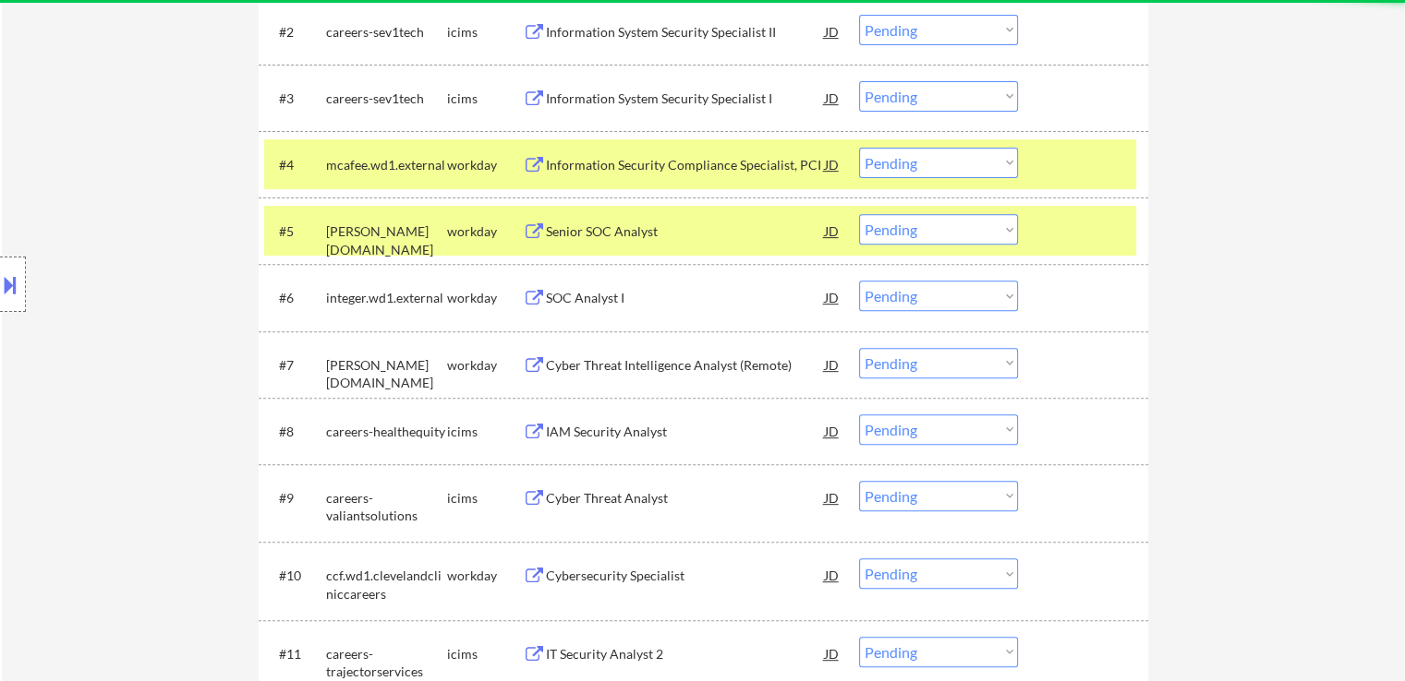
scroll to position [646, 0]
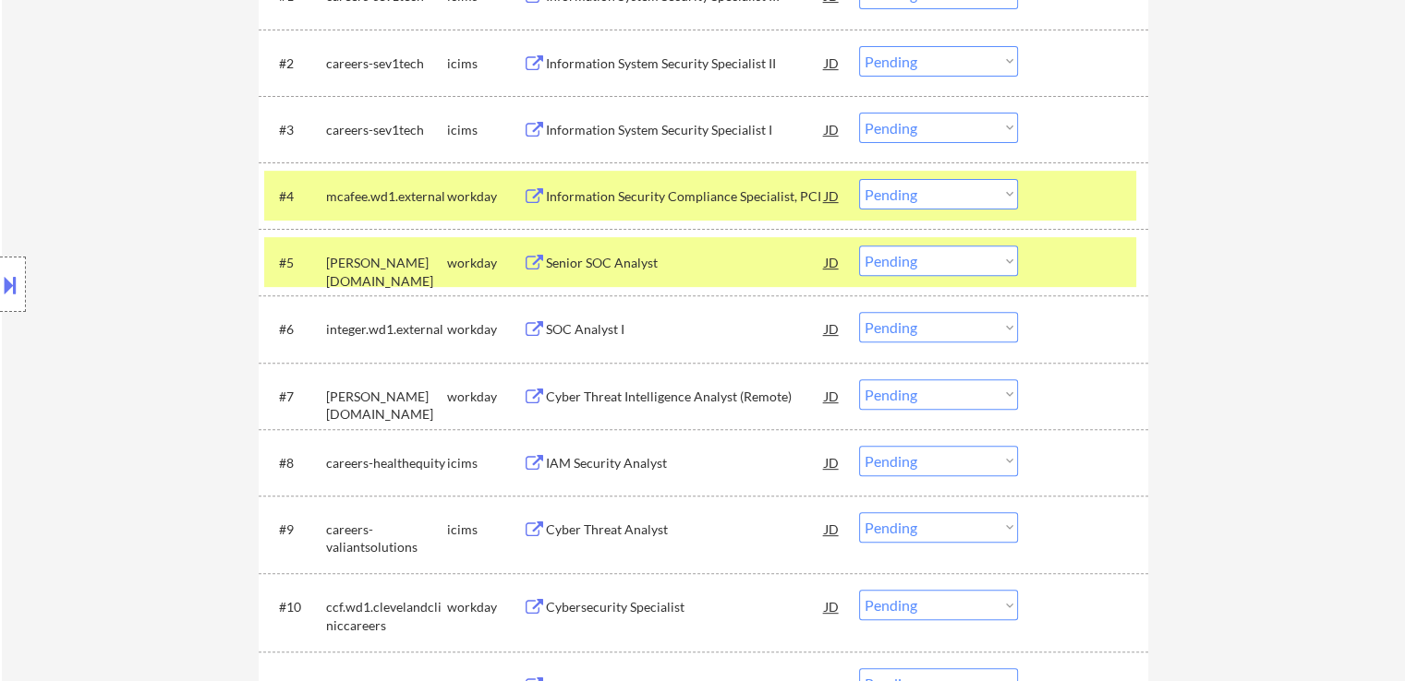
click at [1203, 278] on div "← Return to /applysquad Mailslurp Inbox Job Search Builder [PERSON_NAME] User E…" at bounding box center [703, 348] width 1403 height 1842
click at [537, 272] on div "Senior SOC Analyst JD warning_amber" at bounding box center [682, 262] width 319 height 33
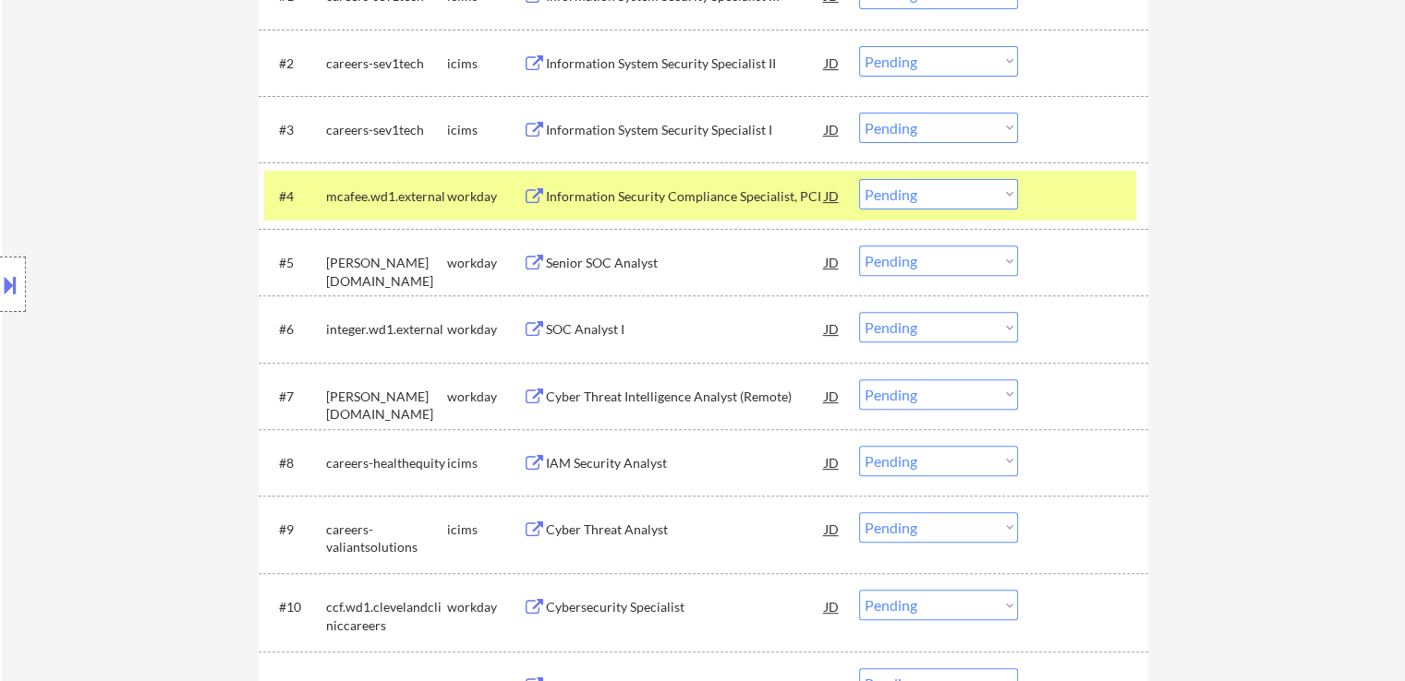
click at [553, 337] on div "SOC Analyst I" at bounding box center [685, 329] width 279 height 18
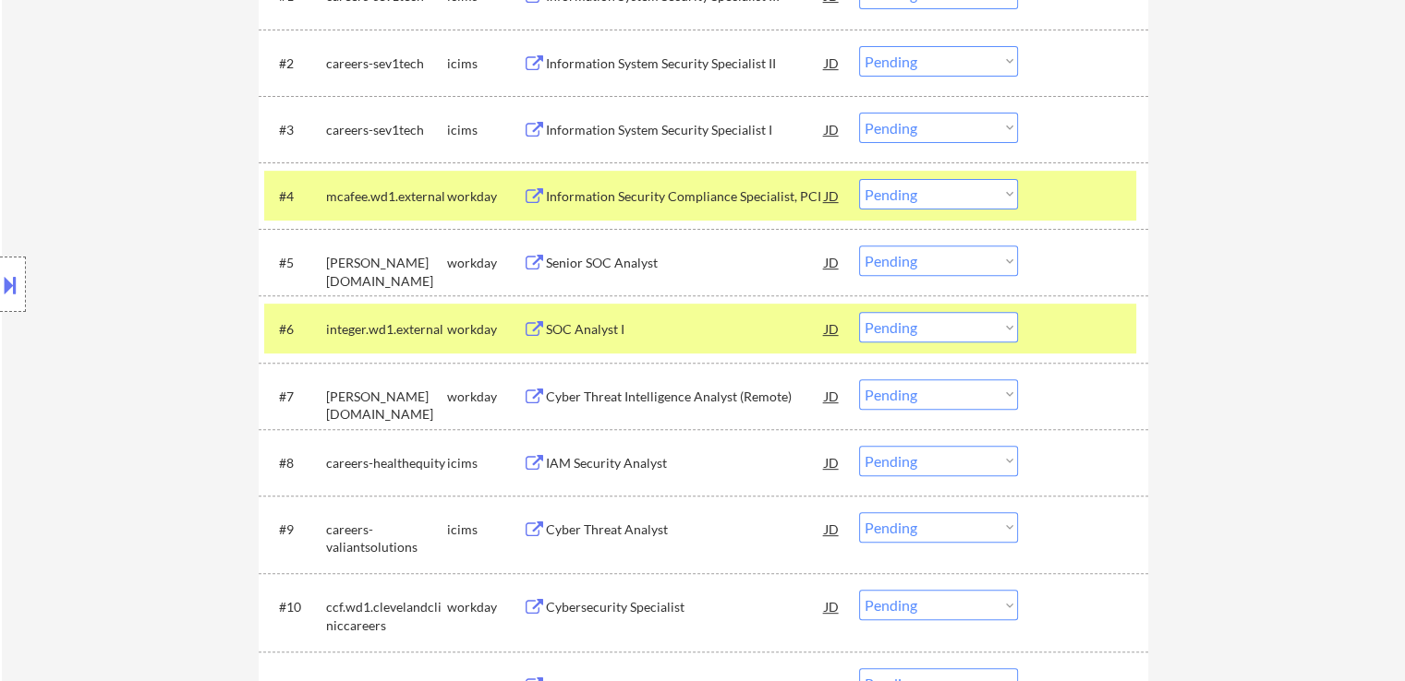
click at [549, 392] on div "Cyber Threat Intelligence Analyst (Remote)" at bounding box center [685, 397] width 279 height 18
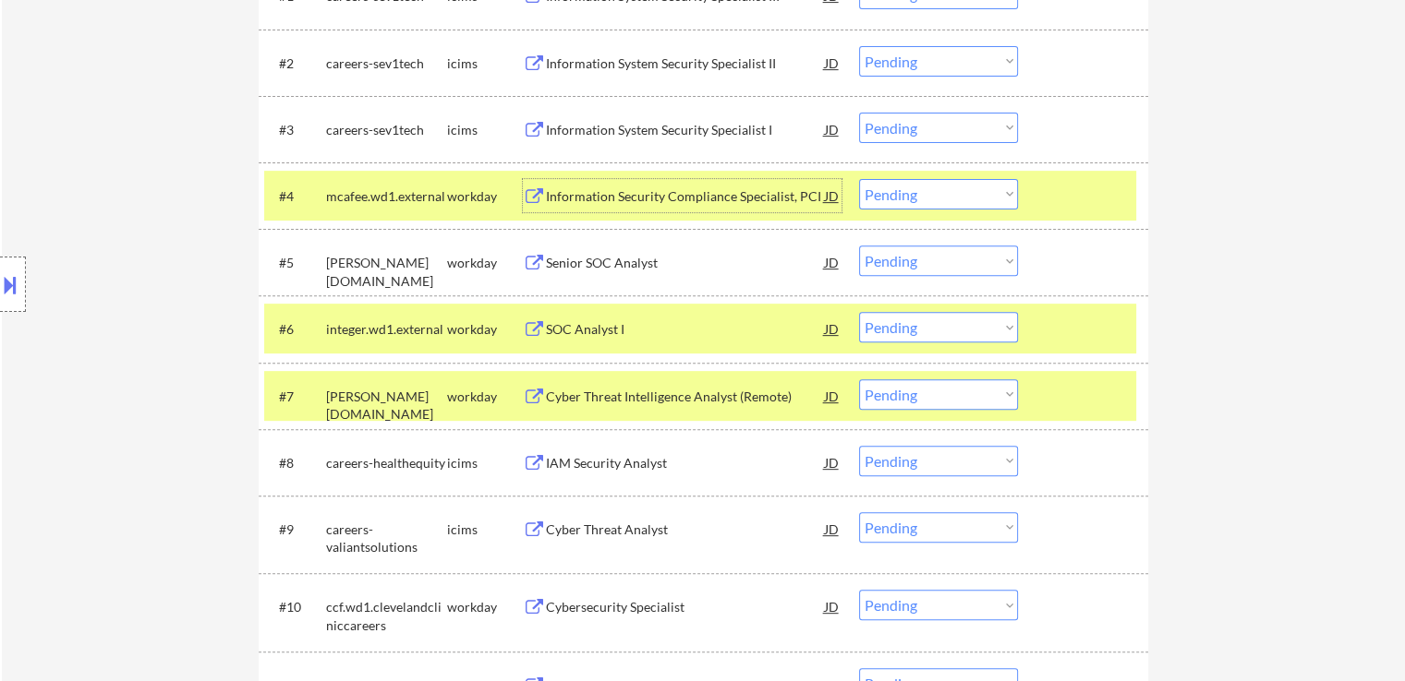
click at [562, 196] on div "Information Security Compliance Specialist, PCI" at bounding box center [685, 196] width 279 height 18
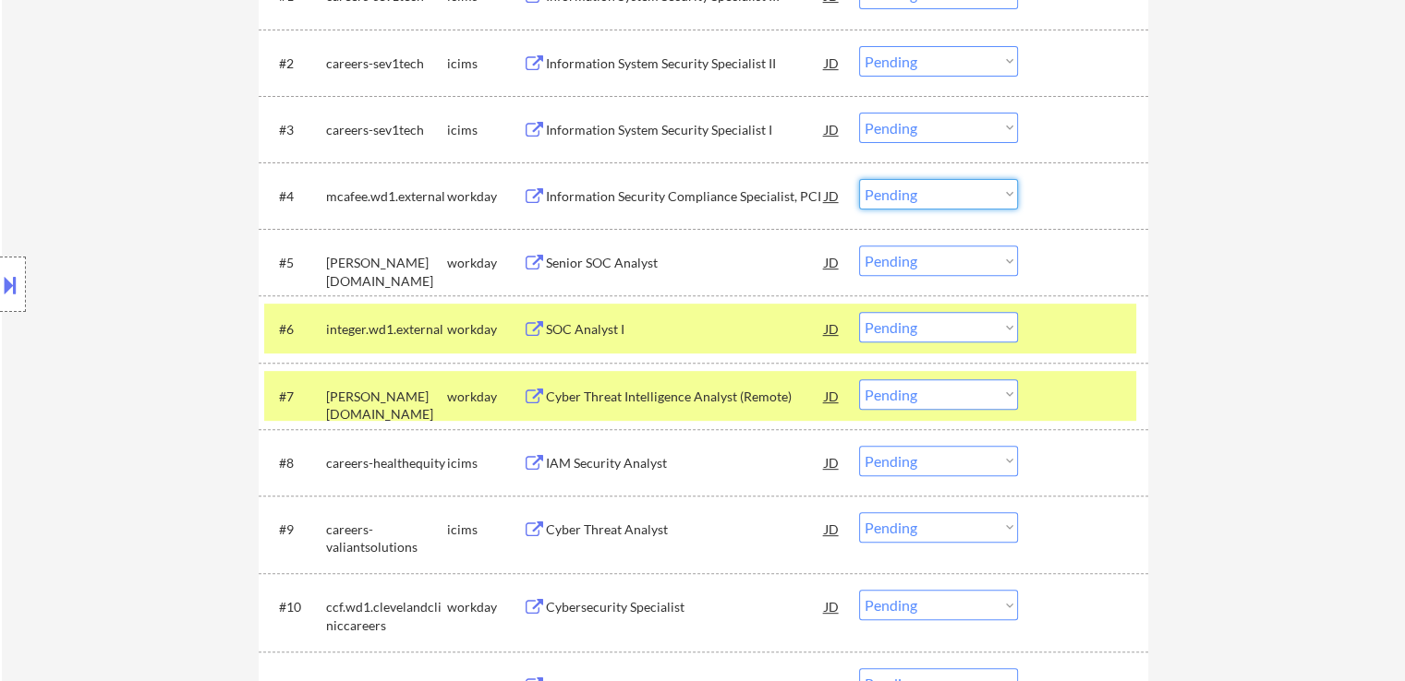
click at [969, 200] on select "Choose an option... Pending Applied Excluded (Questions) Excluded (Expired) Exc…" at bounding box center [938, 194] width 159 height 30
click at [859, 179] on select "Choose an option... Pending Applied Excluded (Questions) Excluded (Expired) Exc…" at bounding box center [938, 194] width 159 height 30
select select ""pending""
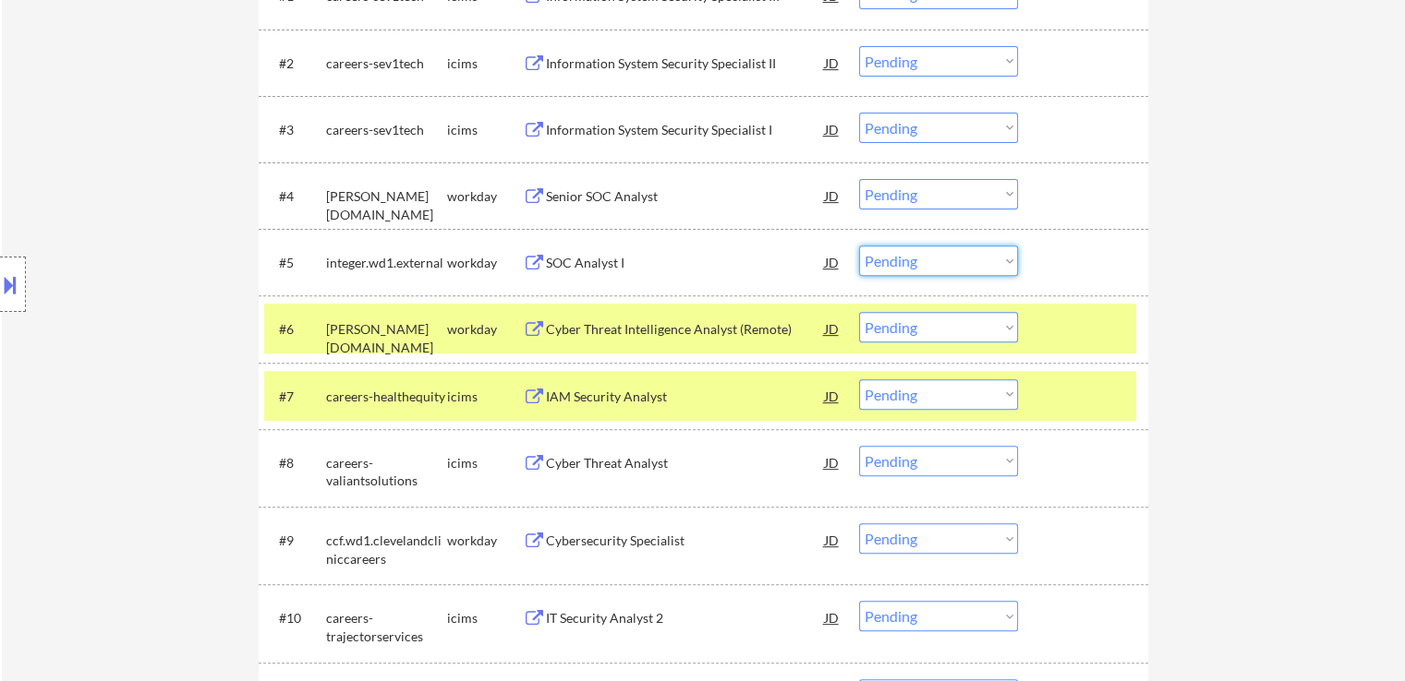
click at [933, 267] on select "Choose an option... Pending Applied Excluded (Questions) Excluded (Expired) Exc…" at bounding box center [938, 261] width 159 height 30
click at [859, 246] on select "Choose an option... Pending Applied Excluded (Questions) Excluded (Expired) Exc…" at bounding box center [938, 261] width 159 height 30
select select ""pending""
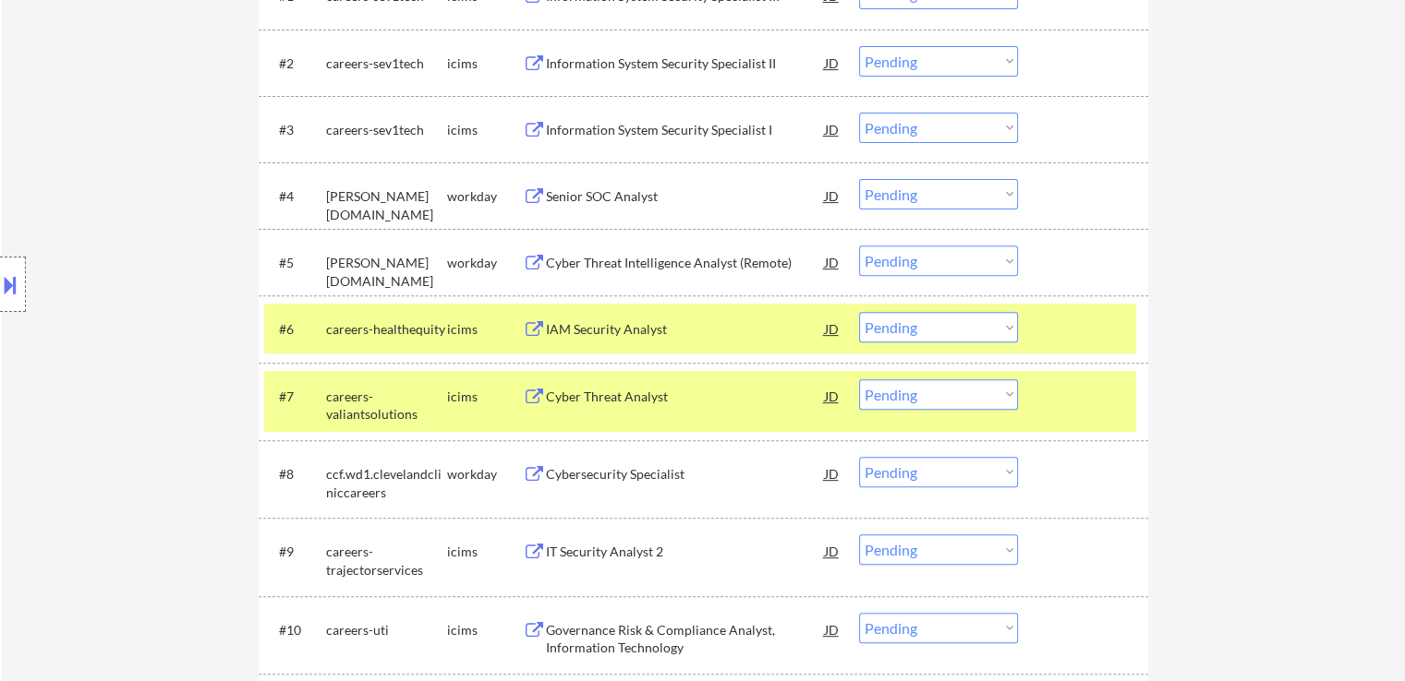
click at [937, 190] on select "Choose an option... Pending Applied Excluded (Questions) Excluded (Expired) Exc…" at bounding box center [938, 194] width 159 height 30
select select ""applied""
click at [859, 179] on select "Choose an option... Pending Applied Excluded (Questions) Excluded (Expired) Exc…" at bounding box center [938, 194] width 159 height 30
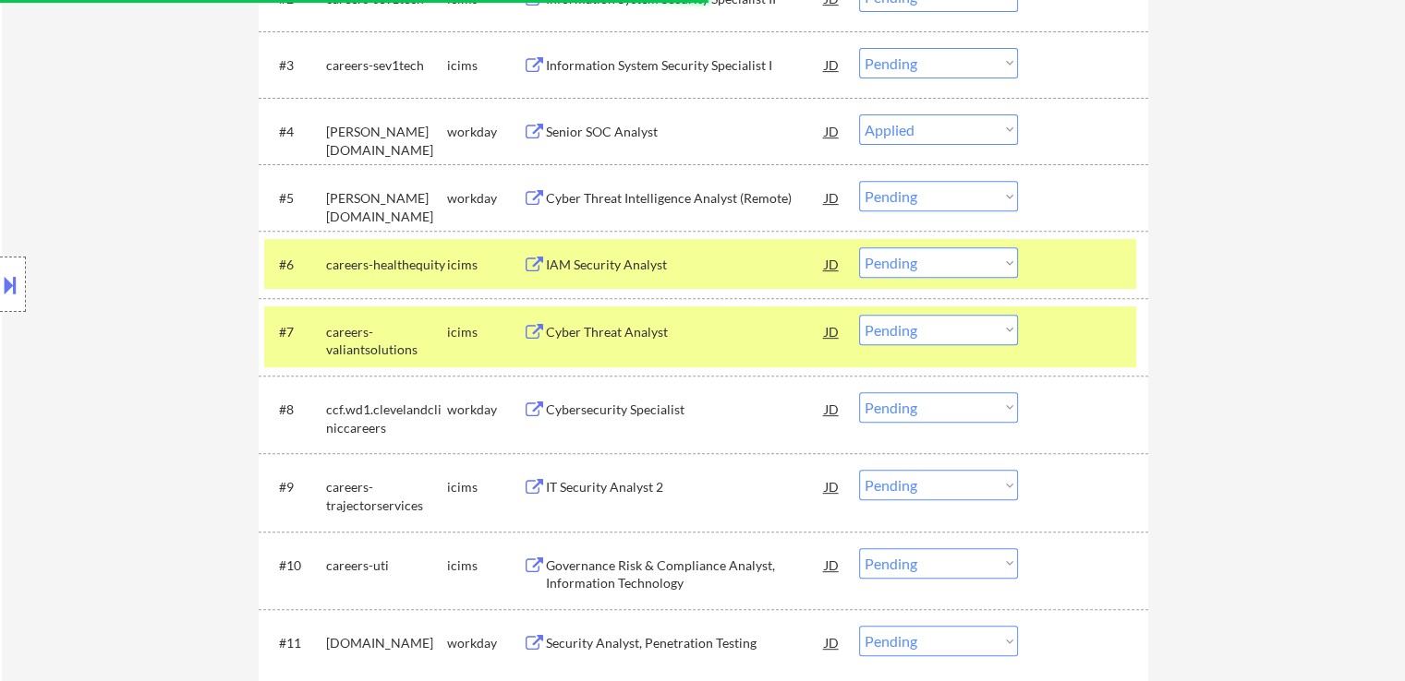
scroll to position [739, 0]
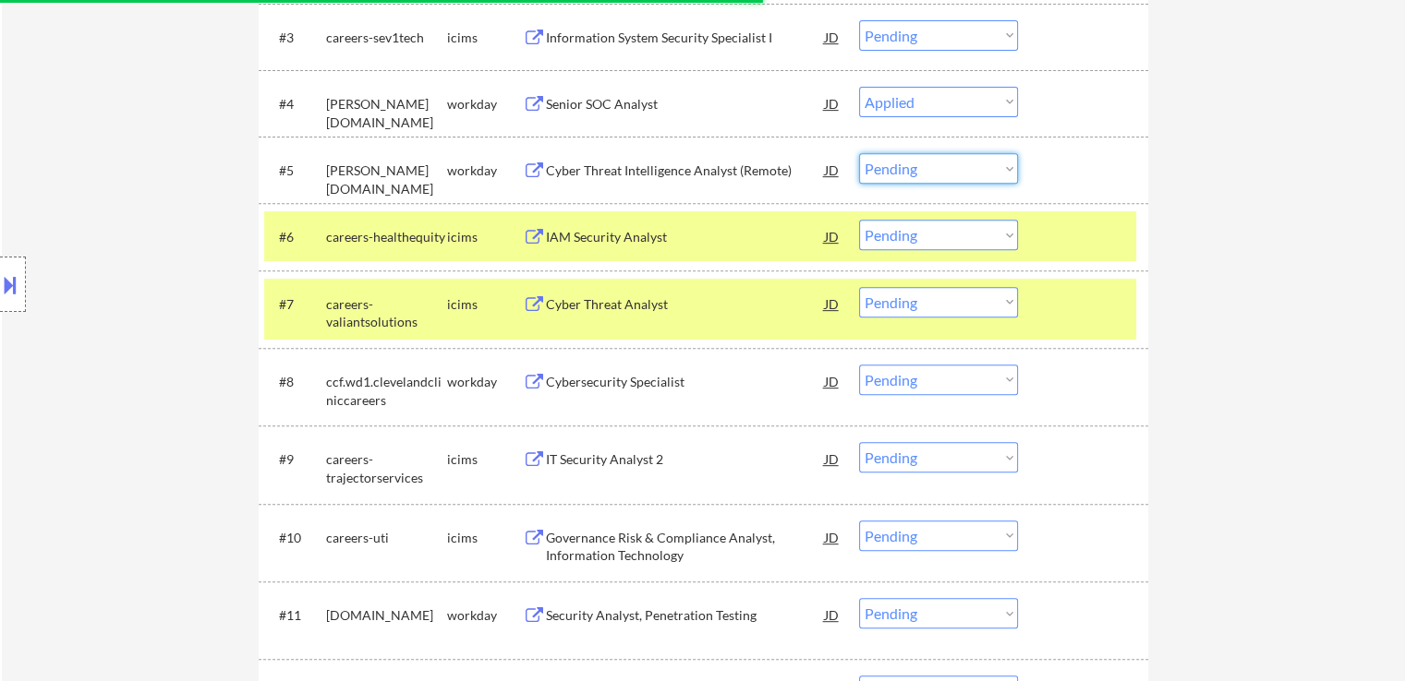
click at [915, 168] on select "Choose an option... Pending Applied Excluded (Questions) Excluded (Expired) Exc…" at bounding box center [938, 168] width 159 height 30
click at [859, 153] on select "Choose an option... Pending Applied Excluded (Questions) Excluded (Expired) Exc…" at bounding box center [938, 168] width 159 height 30
click at [1213, 202] on div "← Return to /applysquad Mailslurp Inbox Job Search Builder [PERSON_NAME] User E…" at bounding box center [703, 189] width 1403 height 1708
click at [637, 613] on div "Security Analyst, Penetration Testing" at bounding box center [685, 616] width 279 height 18
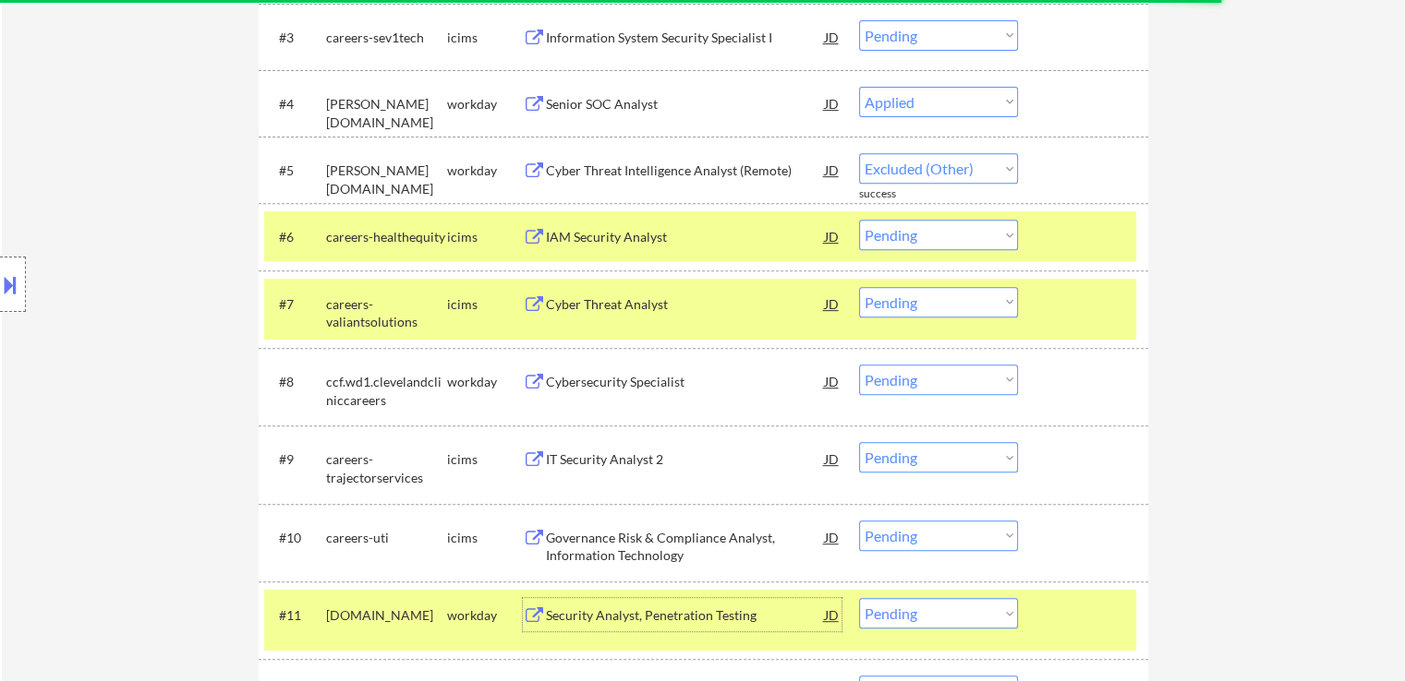
select select ""pending""
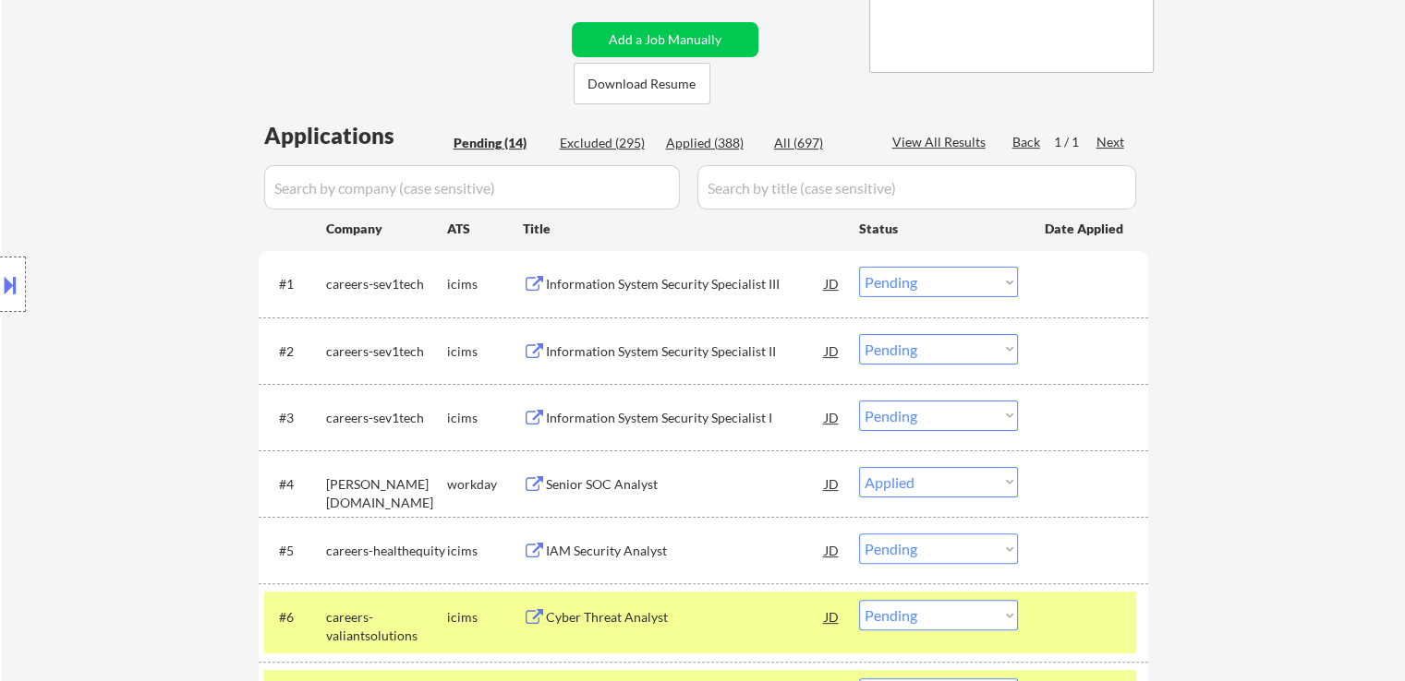
scroll to position [462, 0]
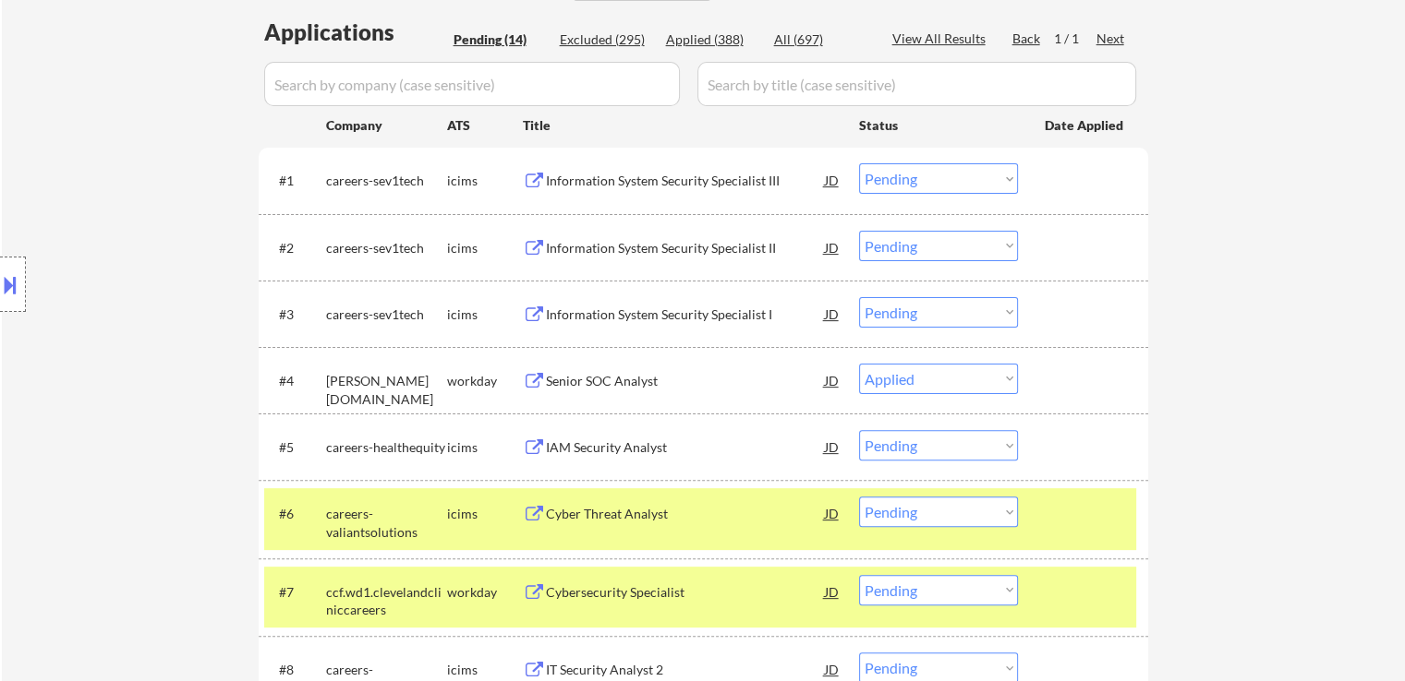
click at [1097, 374] on div at bounding box center [1084, 380] width 81 height 33
